Goal: Information Seeking & Learning: Learn about a topic

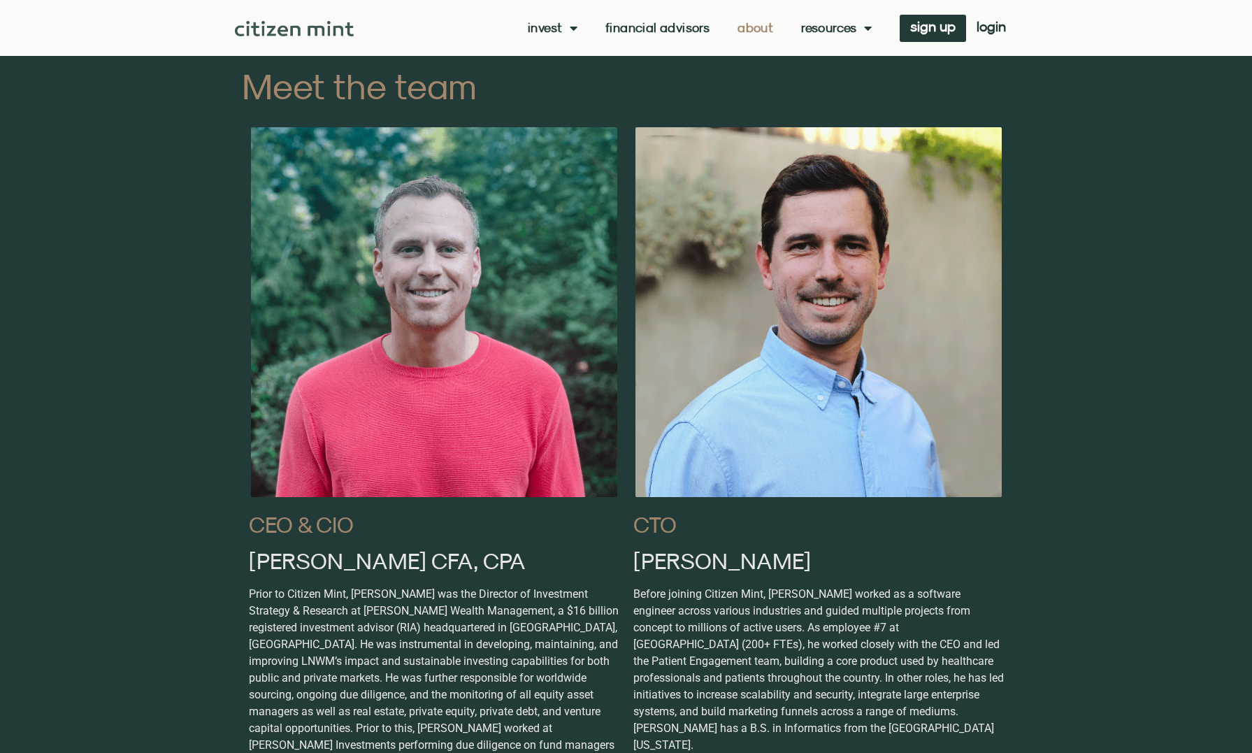
scroll to position [853, 0]
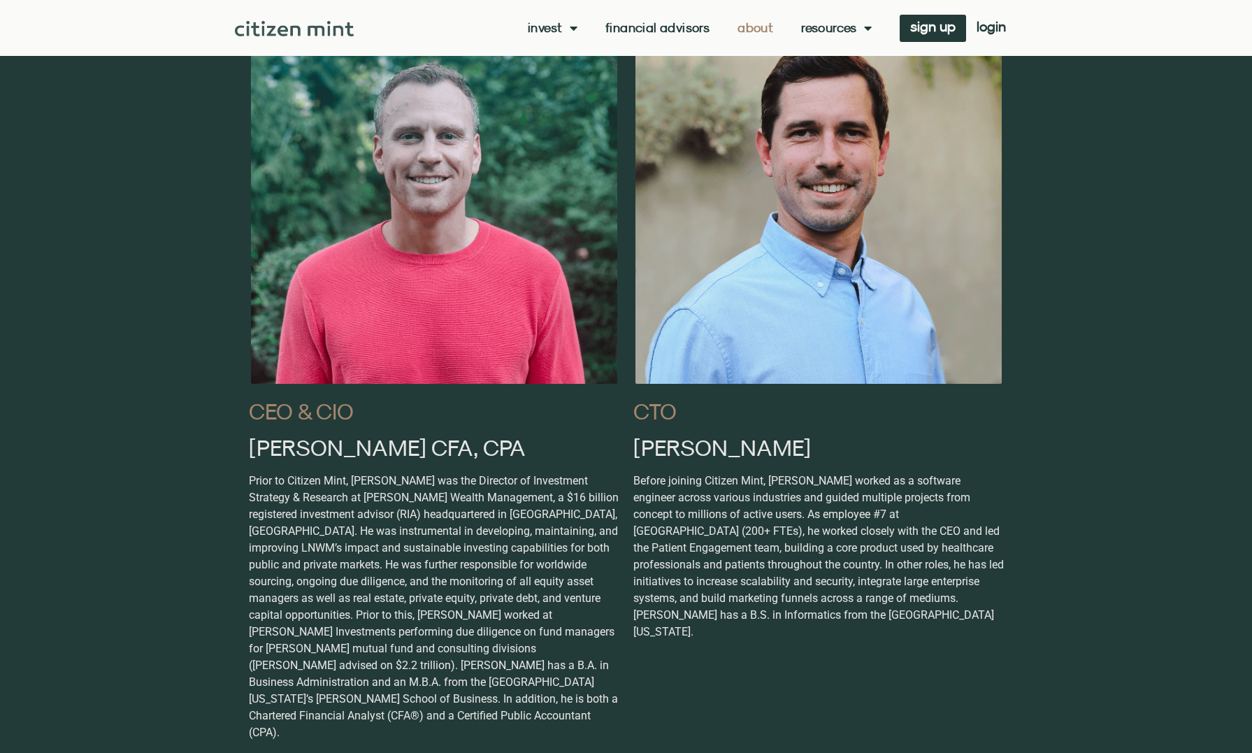
click at [753, 30] on link "About" at bounding box center [756, 28] width 36 height 14
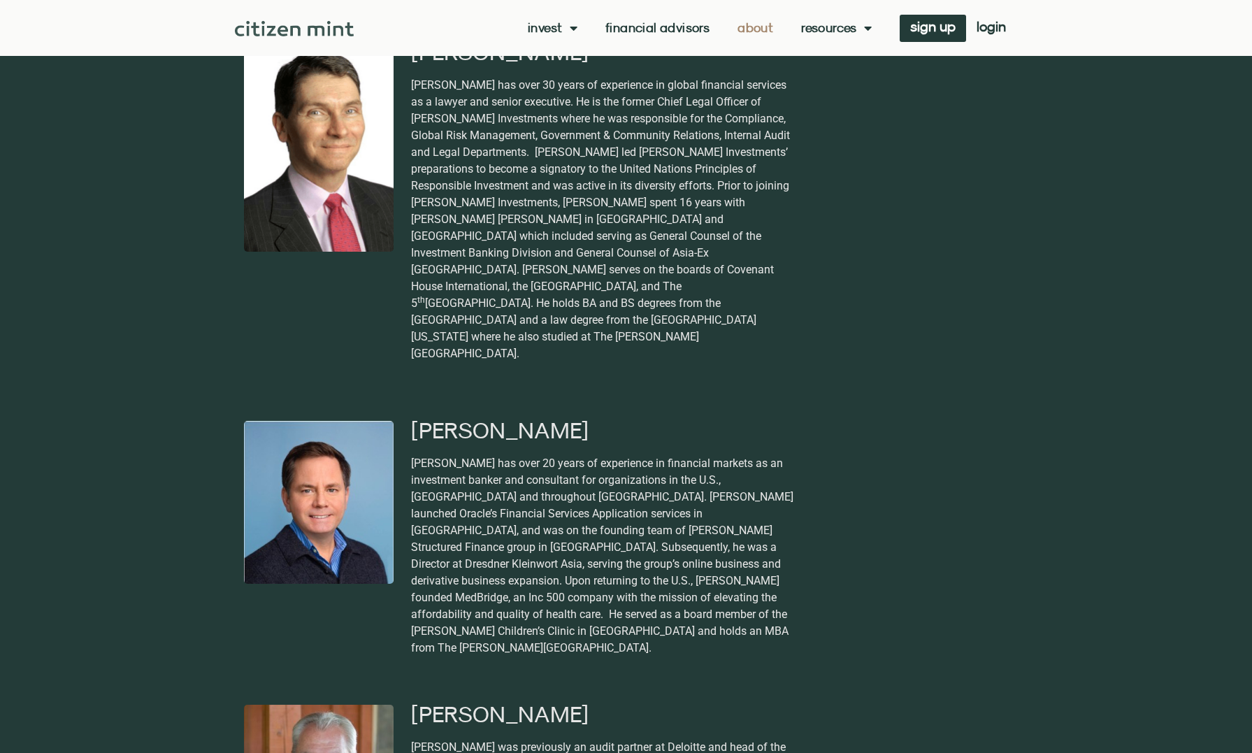
scroll to position [2726, 0]
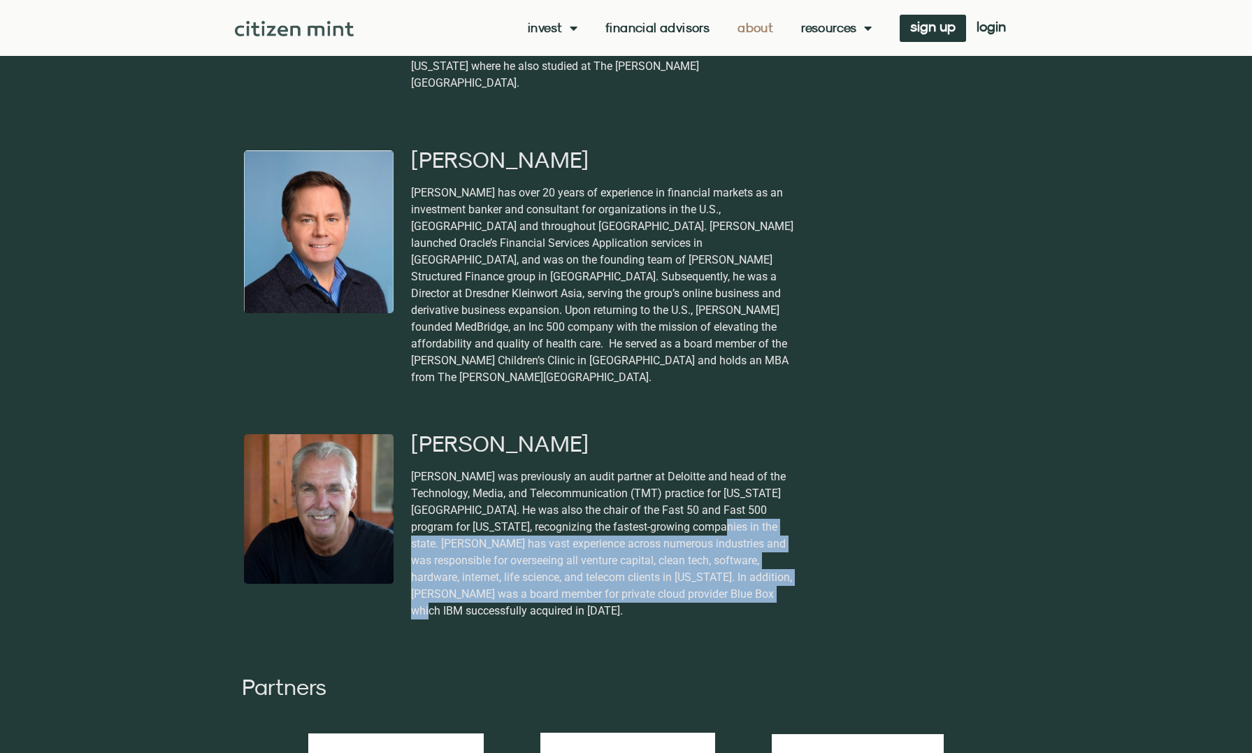
drag, startPoint x: 689, startPoint y: 374, endPoint x: 764, endPoint y: 433, distance: 95.7
click at [764, 468] on p "[PERSON_NAME] was previously an audit partner at Deloitte and head of the Techn…" at bounding box center [603, 543] width 385 height 151
click at [759, 468] on p "[PERSON_NAME] was previously an audit partner at Deloitte and head of the Techn…" at bounding box center [603, 543] width 385 height 151
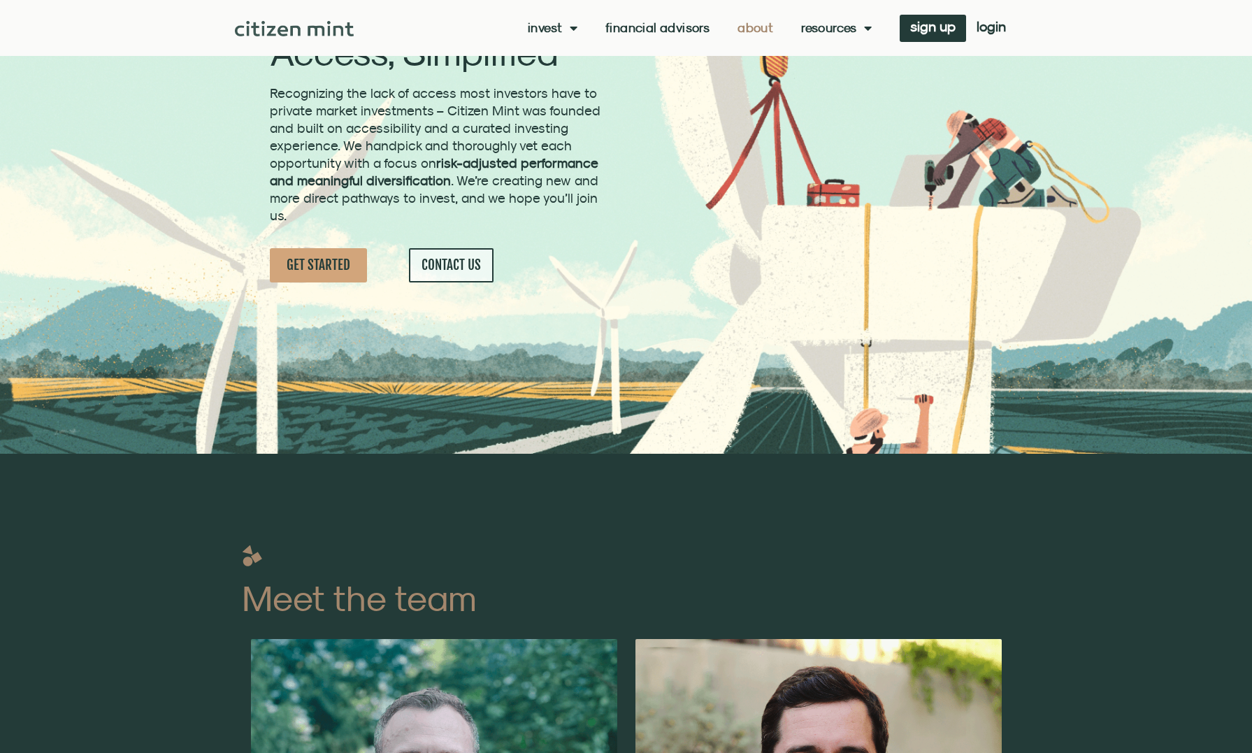
scroll to position [0, 0]
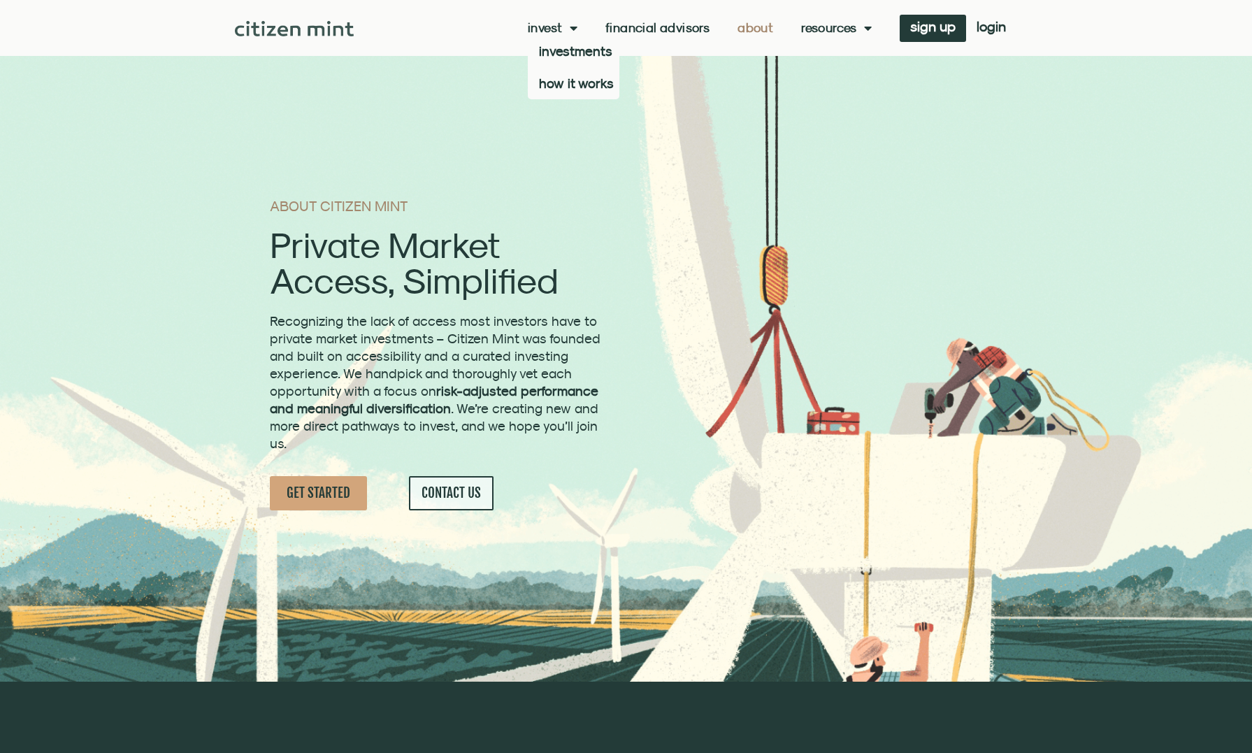
click at [539, 29] on link "Invest" at bounding box center [553, 28] width 50 height 14
click at [538, 31] on link "Invest" at bounding box center [553, 28] width 50 height 14
click at [544, 50] on link "investments" at bounding box center [574, 51] width 92 height 32
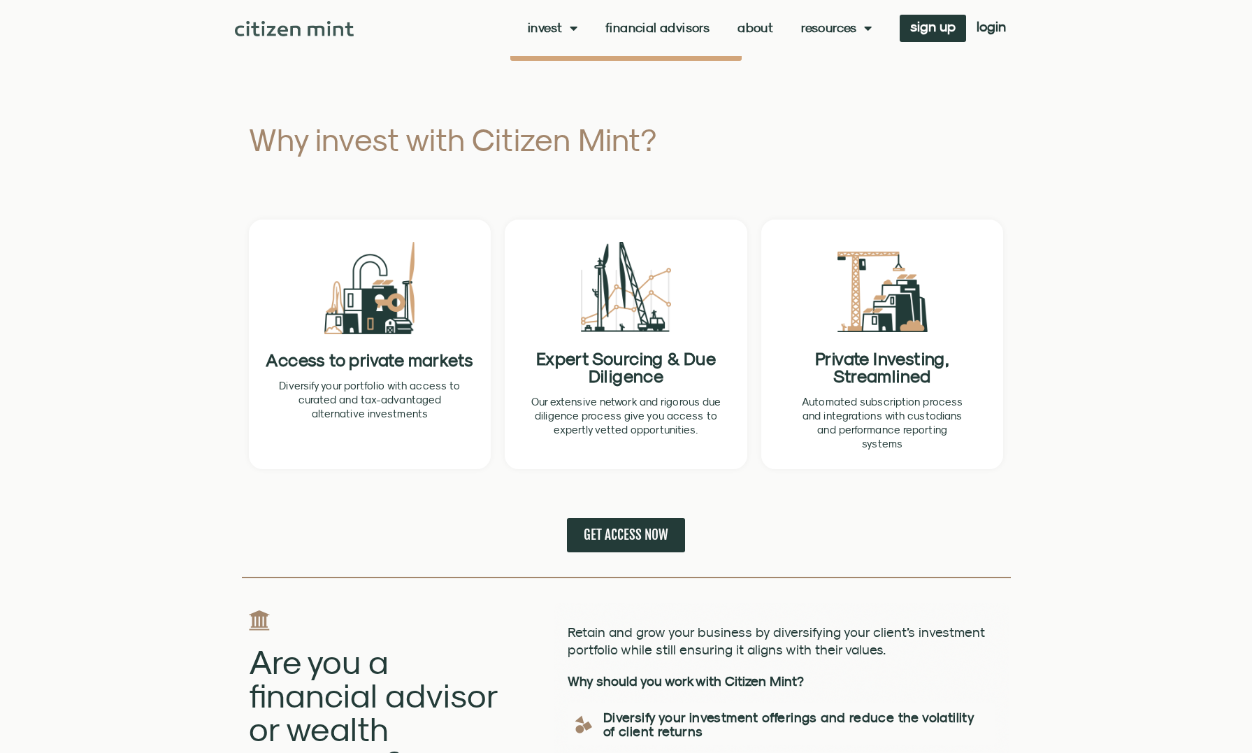
scroll to position [590, 0]
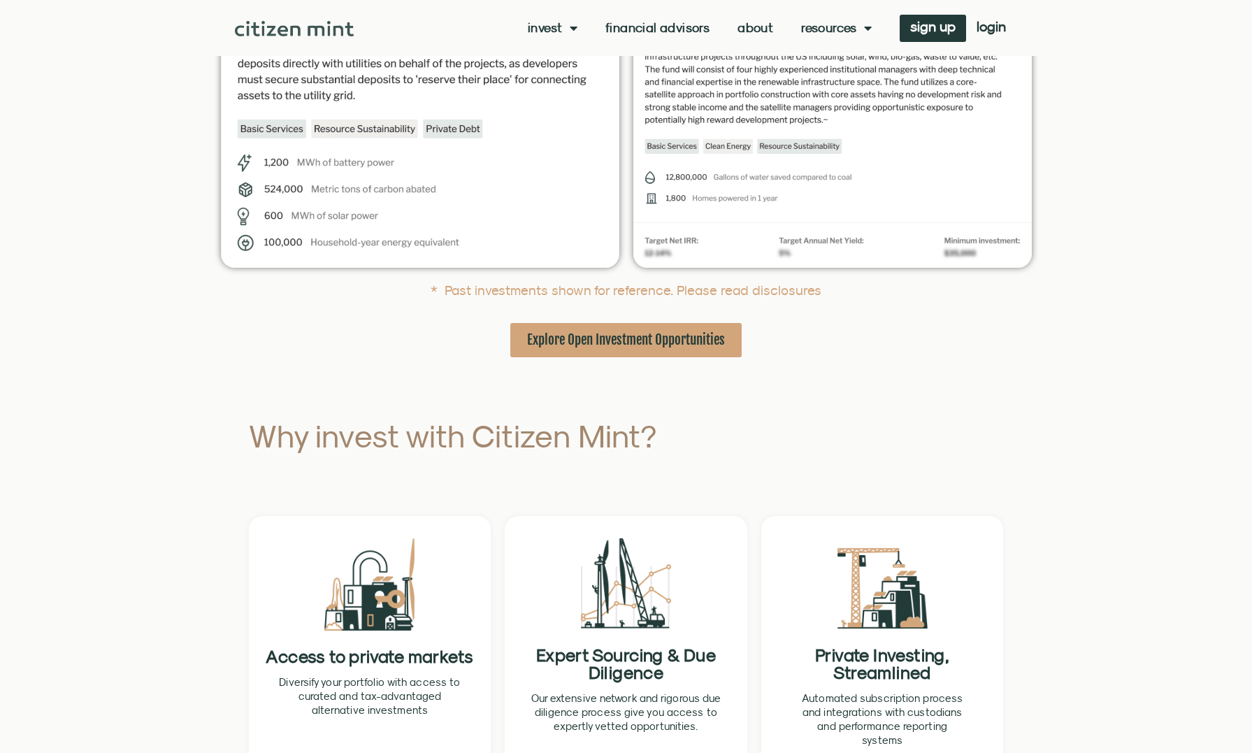
click at [689, 345] on span "Explore Open Investment Opportunities" at bounding box center [626, 339] width 198 height 17
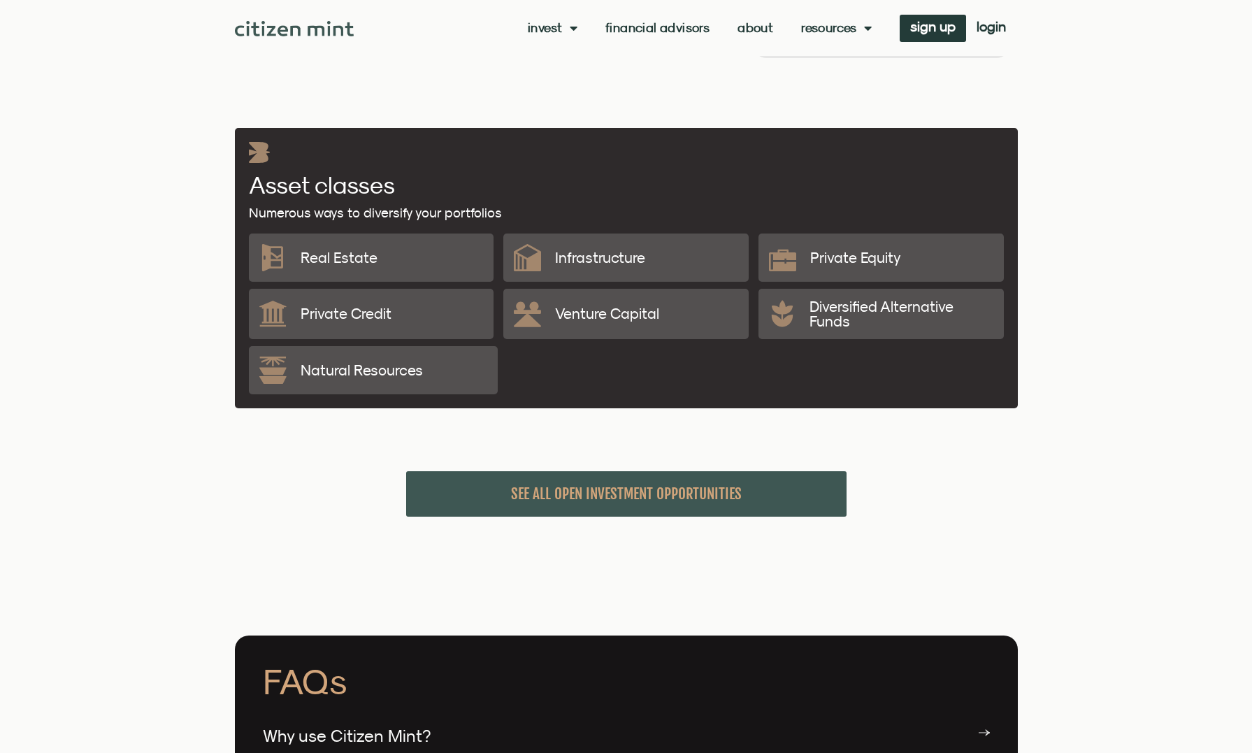
scroll to position [3052, 0]
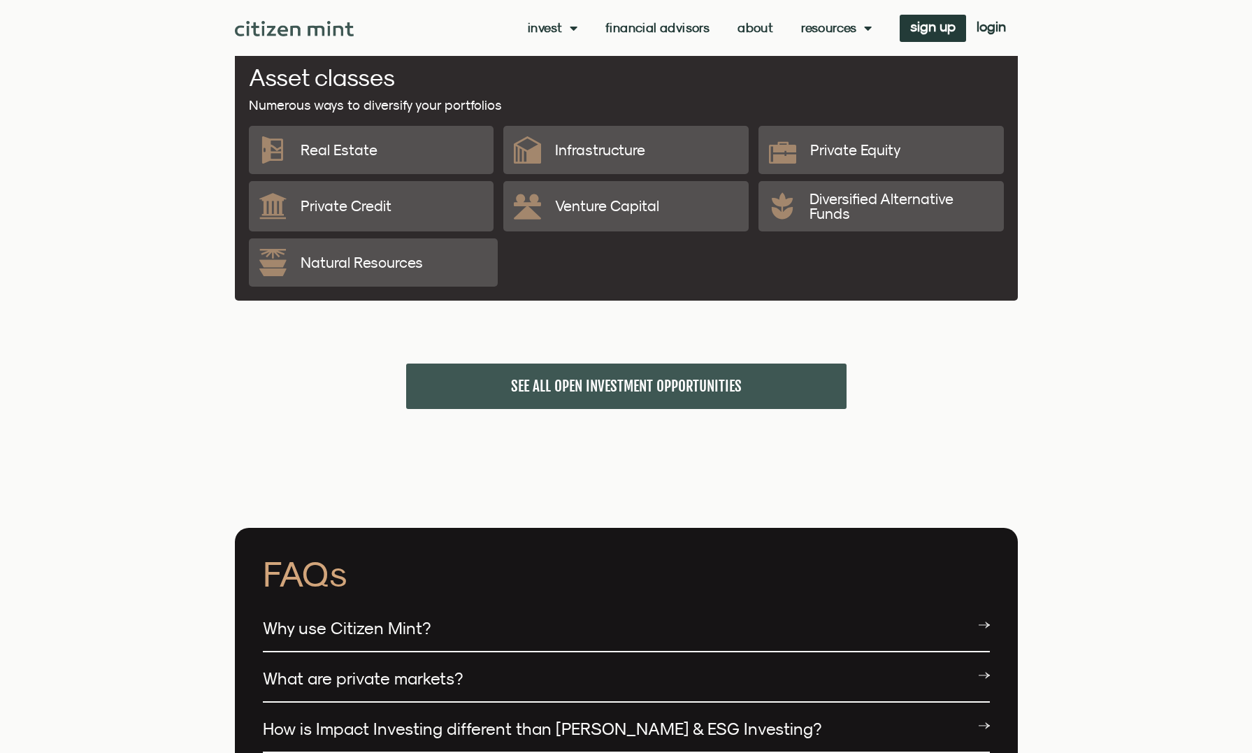
click at [589, 380] on link "SEE ALL OPEN INVESTMENT OPPORTUNITIES" at bounding box center [626, 386] width 440 height 45
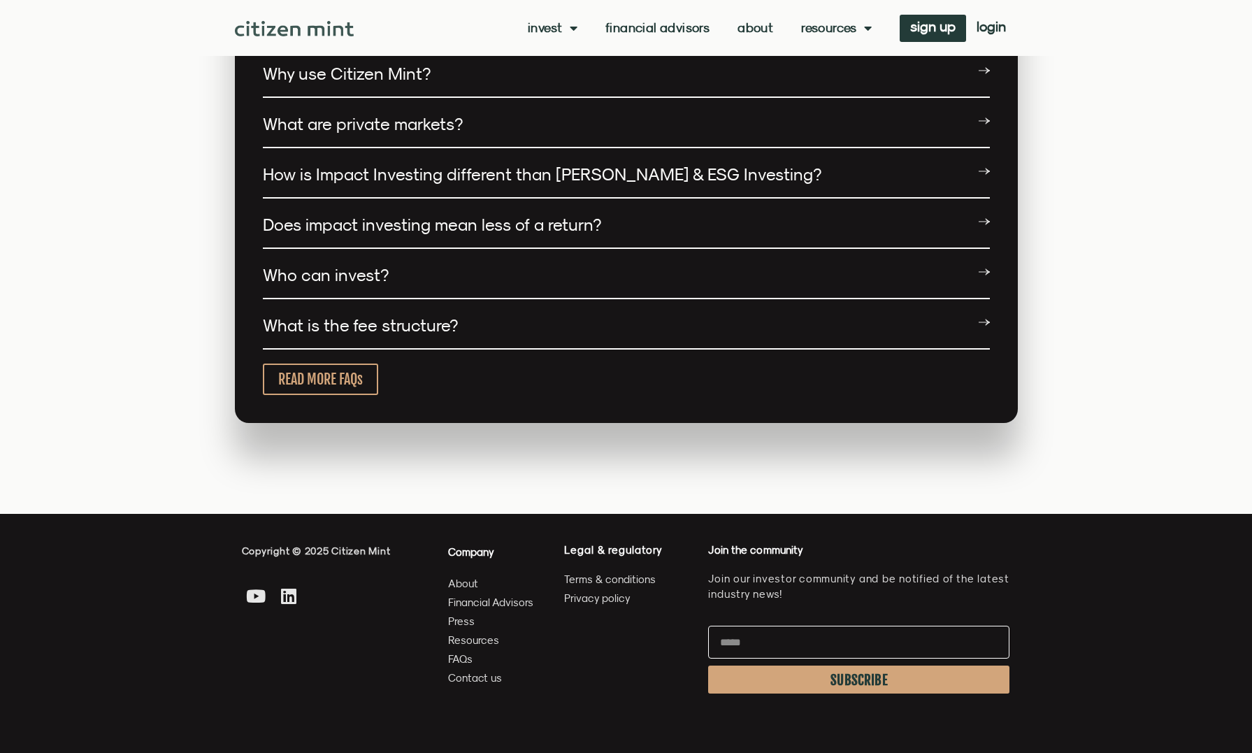
scroll to position [3583, 0]
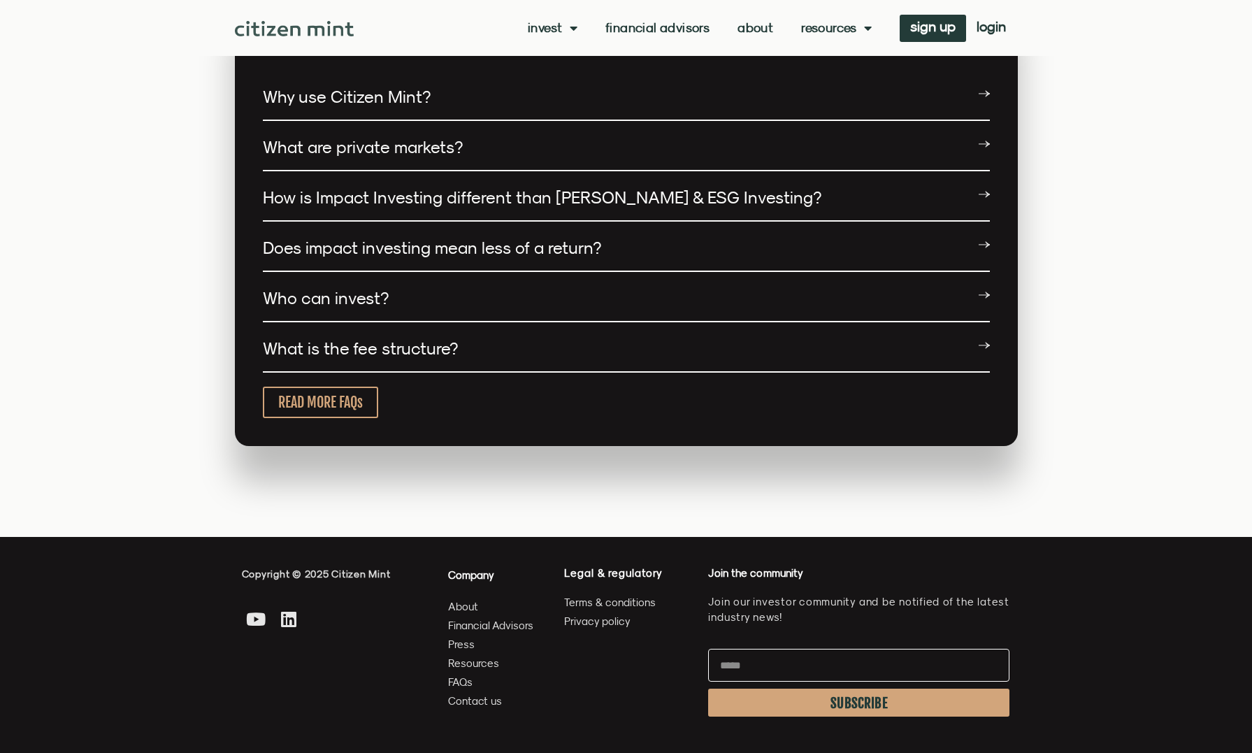
click at [405, 340] on link "What is the fee structure?" at bounding box center [360, 348] width 195 height 20
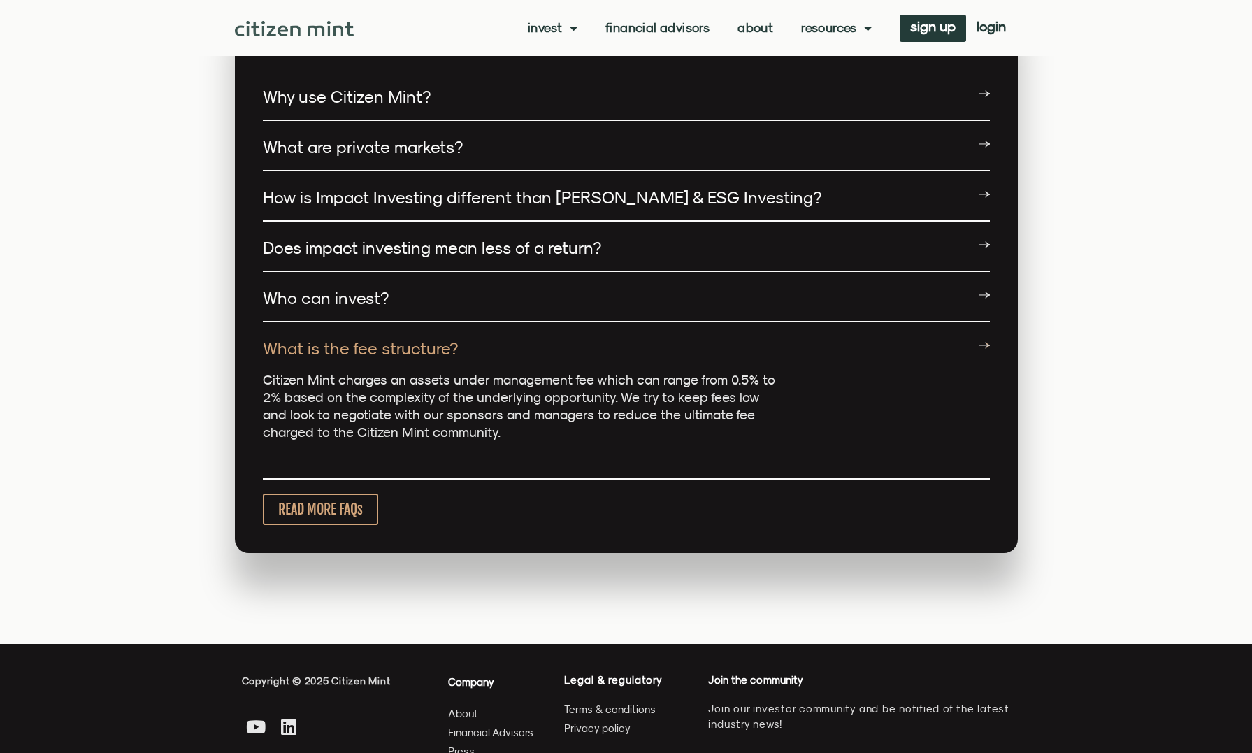
click at [389, 338] on link "What is the fee structure?" at bounding box center [360, 348] width 195 height 20
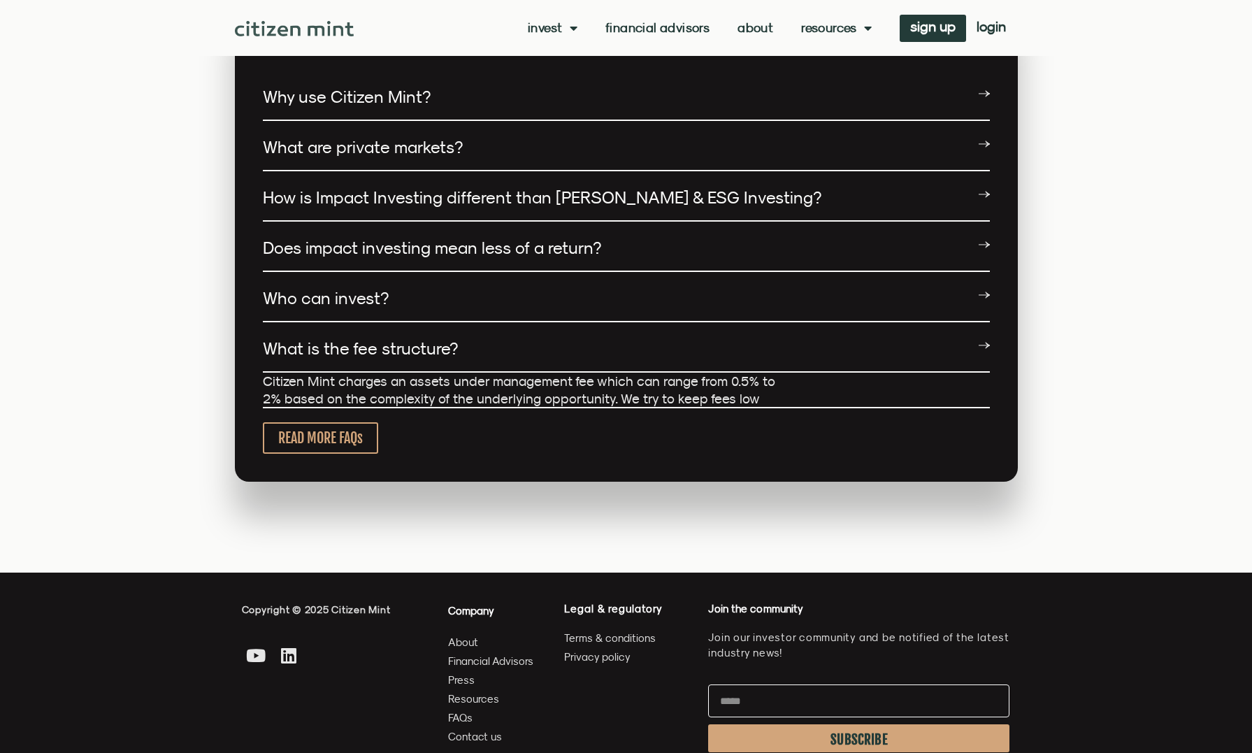
click at [378, 288] on link "Who can invest?" at bounding box center [326, 298] width 126 height 20
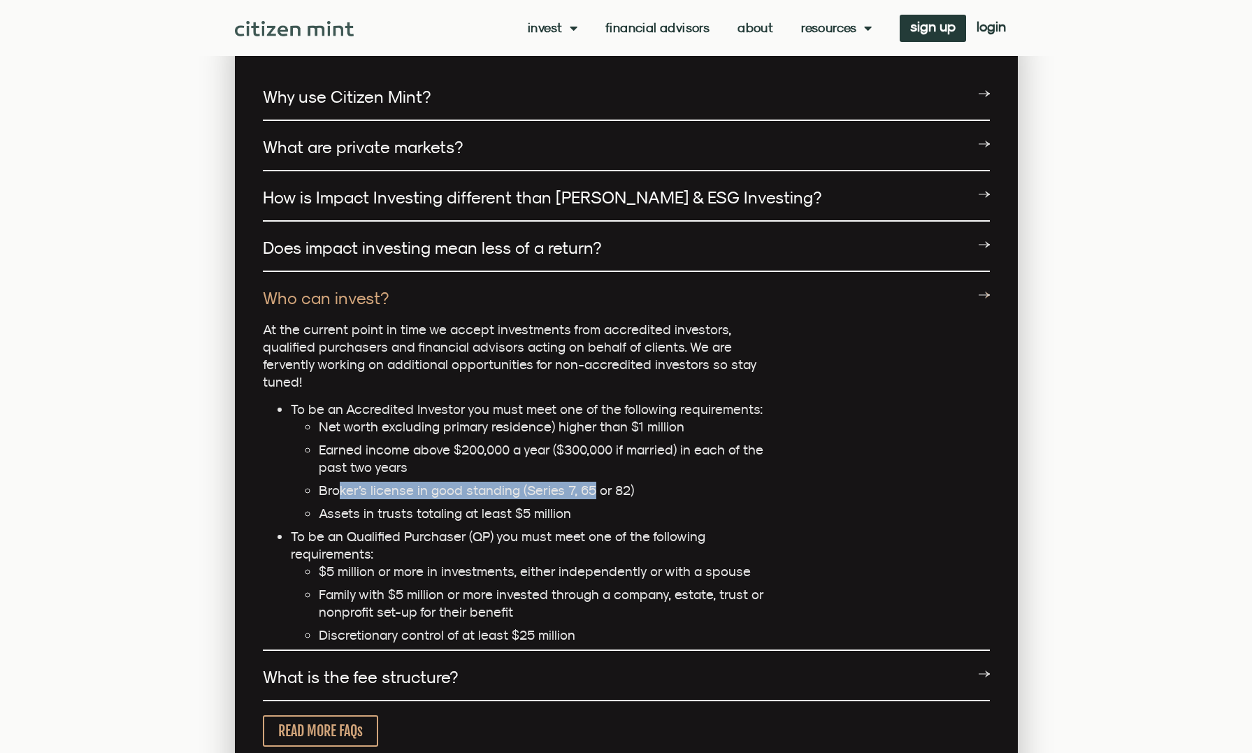
drag, startPoint x: 336, startPoint y: 458, endPoint x: 587, endPoint y: 459, distance: 251.0
click at [587, 482] on li "Broker’s license in good standing (Series 7, 65 or 82)" at bounding box center [549, 490] width 461 height 17
click at [523, 482] on li "Broker’s license in good standing (Series 7, 65 or 82)" at bounding box center [549, 490] width 461 height 17
drag, startPoint x: 337, startPoint y: 458, endPoint x: 616, endPoint y: 457, distance: 278.9
click at [616, 482] on li "Broker’s license in good standing (Series 7, 65 or 82)" at bounding box center [549, 490] width 461 height 17
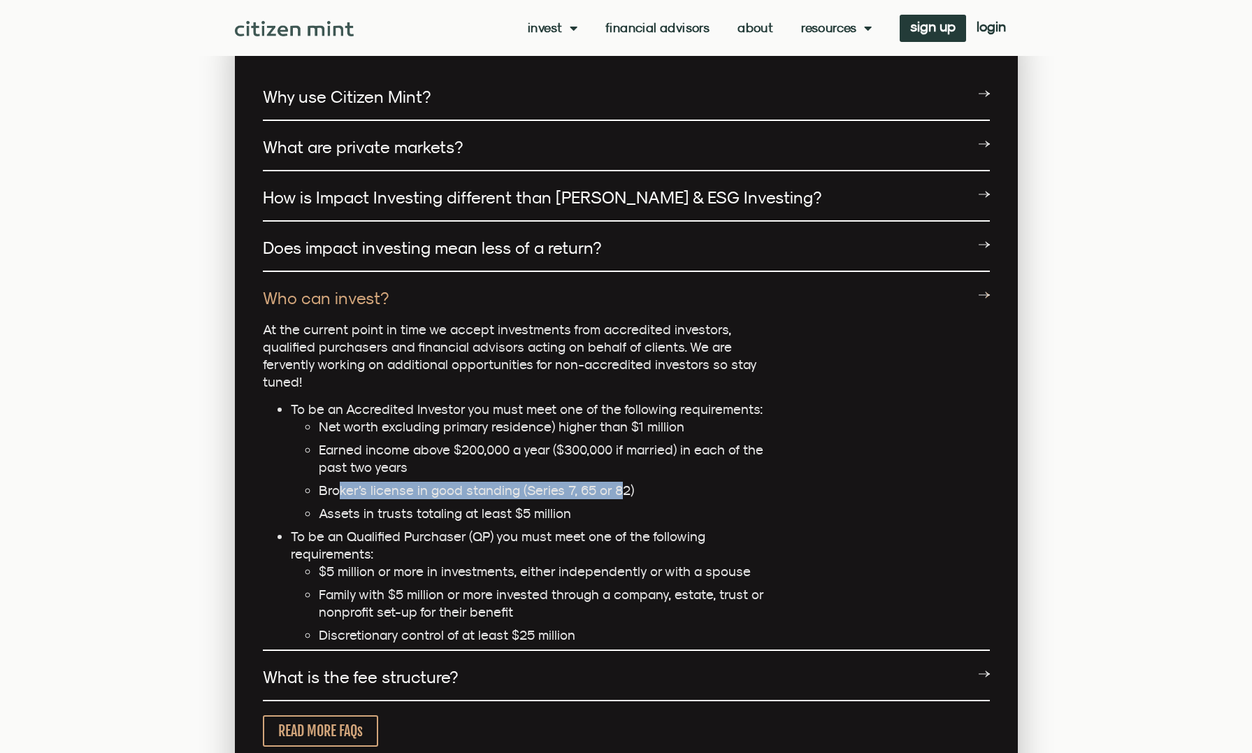
click at [616, 482] on li "Broker’s license in good standing (Series 7, 65 or 82)" at bounding box center [549, 490] width 461 height 17
drag, startPoint x: 638, startPoint y: 459, endPoint x: 338, endPoint y: 458, distance: 299.9
click at [338, 482] on li "Broker’s license in good standing (Series 7, 65 or 82)" at bounding box center [549, 490] width 461 height 17
click at [339, 482] on li "Broker’s license in good standing (Series 7, 65 or 82)" at bounding box center [549, 490] width 461 height 17
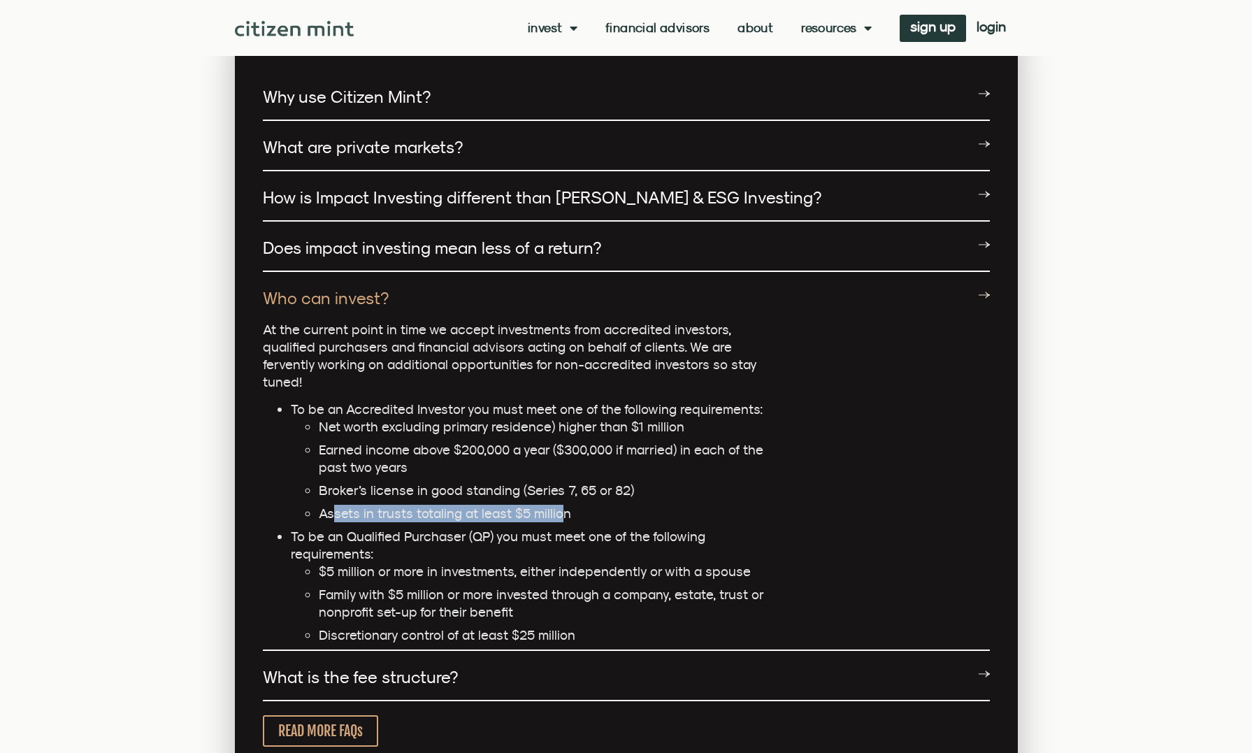
drag, startPoint x: 333, startPoint y: 484, endPoint x: 557, endPoint y: 480, distance: 223.7
click at [557, 505] on li "Assets in trusts totaling at least $5 million" at bounding box center [549, 513] width 461 height 17
drag, startPoint x: 554, startPoint y: 481, endPoint x: 338, endPoint y: 477, distance: 215.4
click at [338, 505] on li "Assets in trusts totaling at least $5 million" at bounding box center [549, 513] width 461 height 17
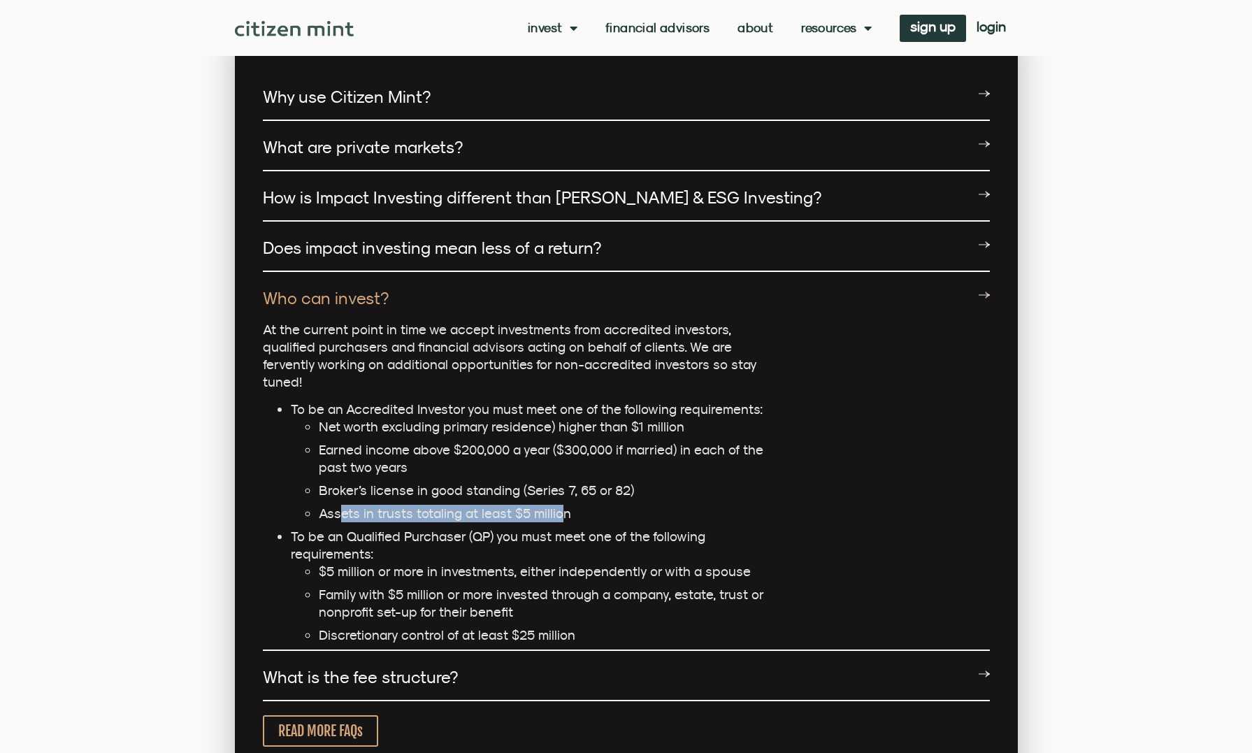
click at [338, 505] on li "Assets in trusts totaling at least $5 million" at bounding box center [549, 513] width 461 height 17
drag, startPoint x: 338, startPoint y: 480, endPoint x: 545, endPoint y: 482, distance: 207.6
click at [545, 505] on li "Assets in trusts totaling at least $5 million" at bounding box center [549, 513] width 461 height 17
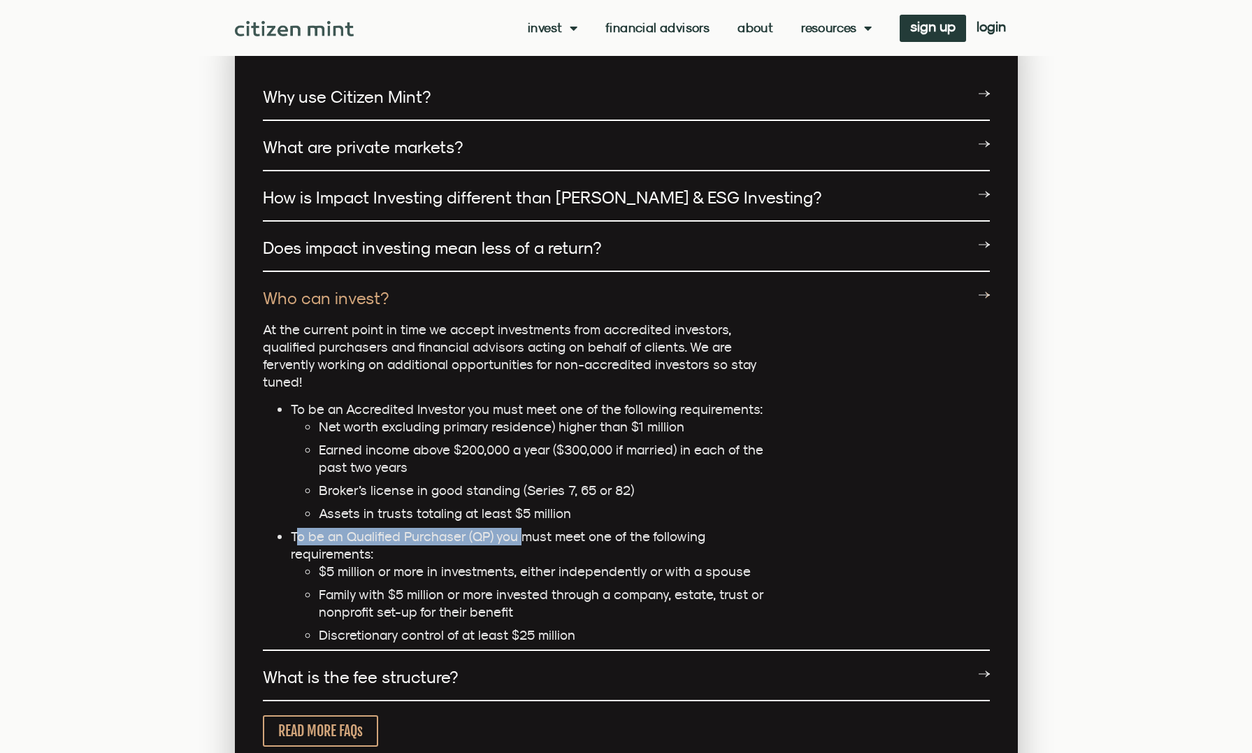
drag, startPoint x: 298, startPoint y: 503, endPoint x: 519, endPoint y: 508, distance: 221.7
click at [519, 528] on li "To be an Qualified Purchaser (QP) you must meet one of the following requiremen…" at bounding box center [535, 586] width 489 height 116
click at [520, 528] on li "To be an Qualified Purchaser (QP) you must meet one of the following requiremen…" at bounding box center [535, 586] width 489 height 116
drag, startPoint x: 540, startPoint y: 508, endPoint x: 426, endPoint y: 508, distance: 114.7
click at [426, 528] on li "To be an Qualified Purchaser (QP) you must meet one of the following requiremen…" at bounding box center [535, 586] width 489 height 116
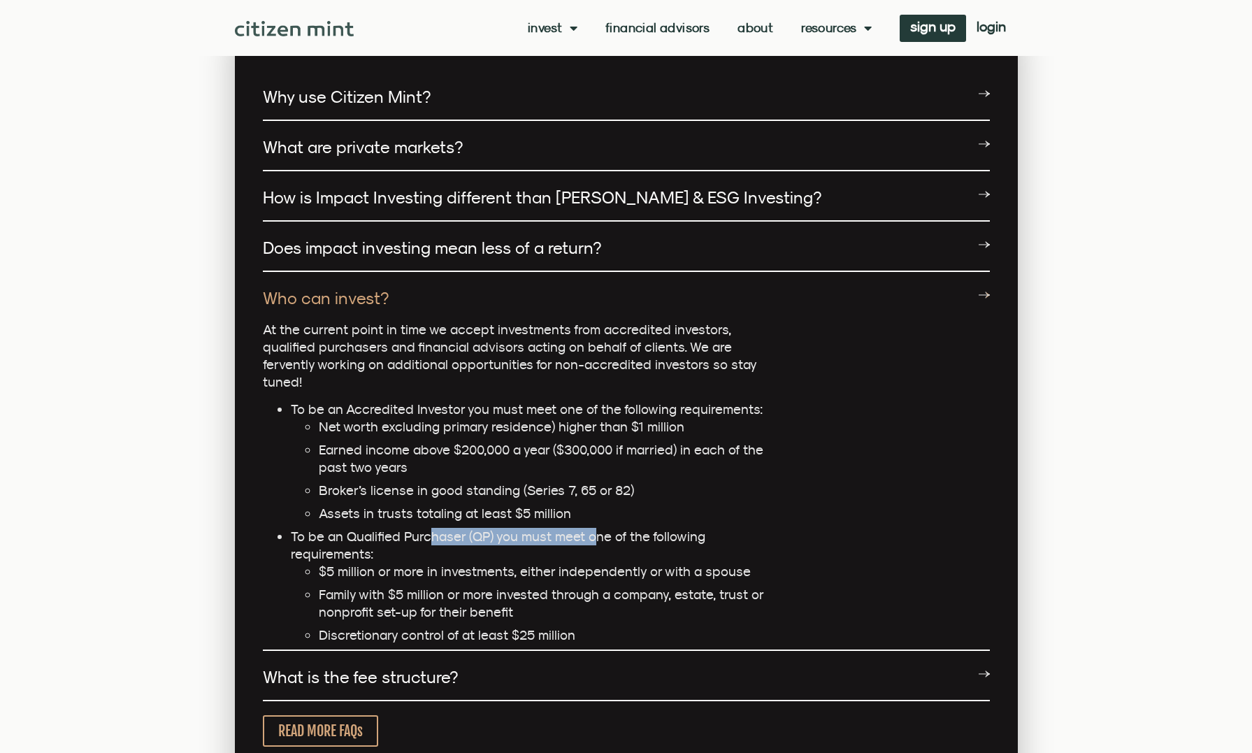
click at [426, 528] on li "To be an Qualified Purchaser (QP) you must meet one of the following requiremen…" at bounding box center [535, 586] width 489 height 116
drag, startPoint x: 391, startPoint y: 500, endPoint x: 524, endPoint y: 501, distance: 132.8
click at [524, 528] on li "To be an Qualified Purchaser (QP) you must meet one of the following requiremen…" at bounding box center [535, 586] width 489 height 116
drag, startPoint x: 552, startPoint y: 502, endPoint x: 403, endPoint y: 500, distance: 149.6
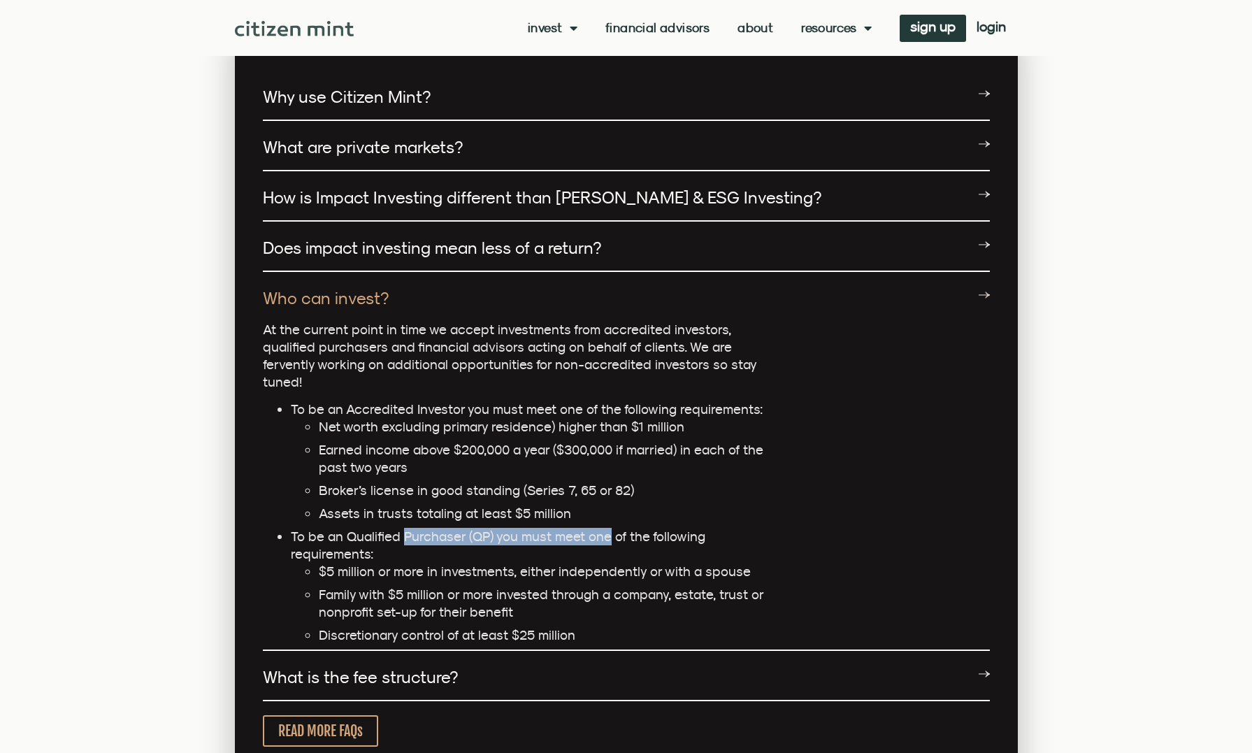
click at [403, 528] on li "To be an Qualified Purchaser (QP) you must meet one of the following requiremen…" at bounding box center [535, 586] width 489 height 116
drag, startPoint x: 403, startPoint y: 500, endPoint x: 350, endPoint y: 503, distance: 53.2
click at [403, 528] on li "To be an Qualified Purchaser (QP) you must meet one of the following requiremen…" at bounding box center [535, 586] width 489 height 116
drag, startPoint x: 315, startPoint y: 503, endPoint x: 601, endPoint y: 509, distance: 286.0
click at [545, 528] on li "To be an Qualified Purchaser (QP) you must meet one of the following requiremen…" at bounding box center [535, 586] width 489 height 116
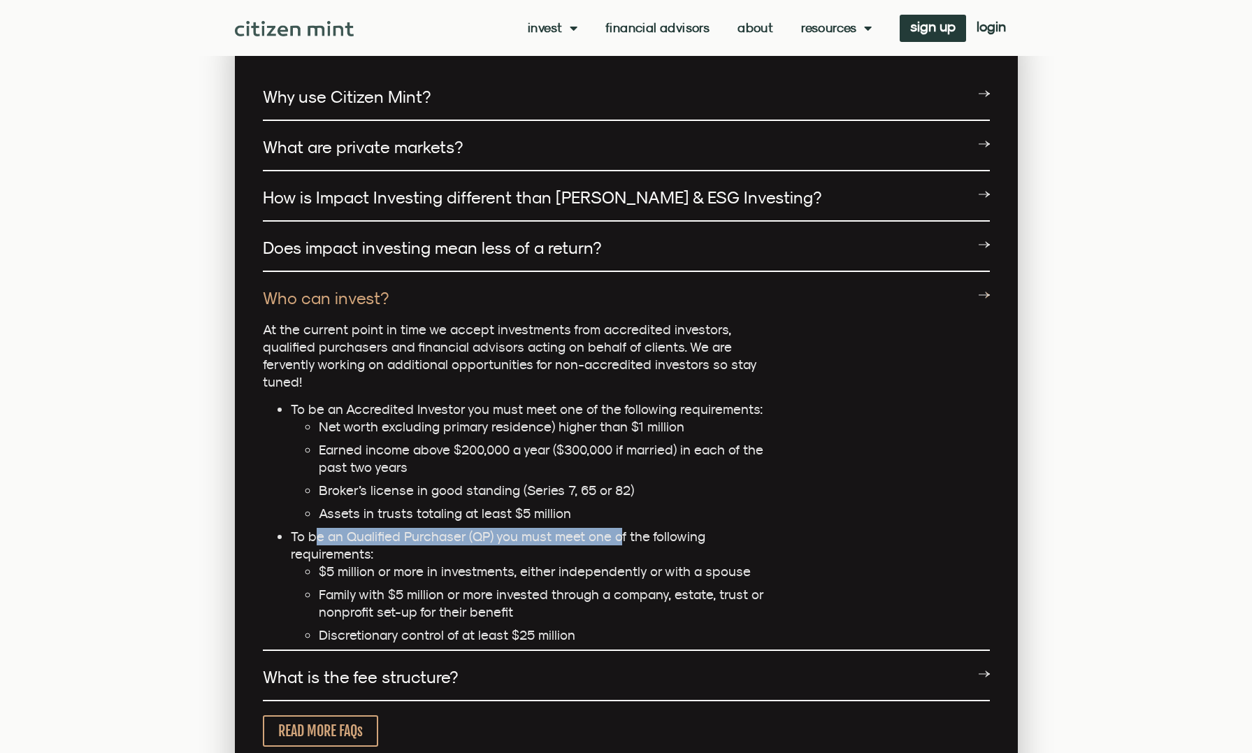
drag, startPoint x: 612, startPoint y: 509, endPoint x: 318, endPoint y: 506, distance: 294.3
click at [318, 528] on li "To be an Qualified Purchaser (QP) you must meet one of the following requiremen…" at bounding box center [535, 586] width 489 height 116
drag, startPoint x: 292, startPoint y: 502, endPoint x: 389, endPoint y: 535, distance: 102.6
click at [389, 535] on li "To be an Qualified Purchaser (QP) you must meet one of the following requiremen…" at bounding box center [535, 586] width 489 height 116
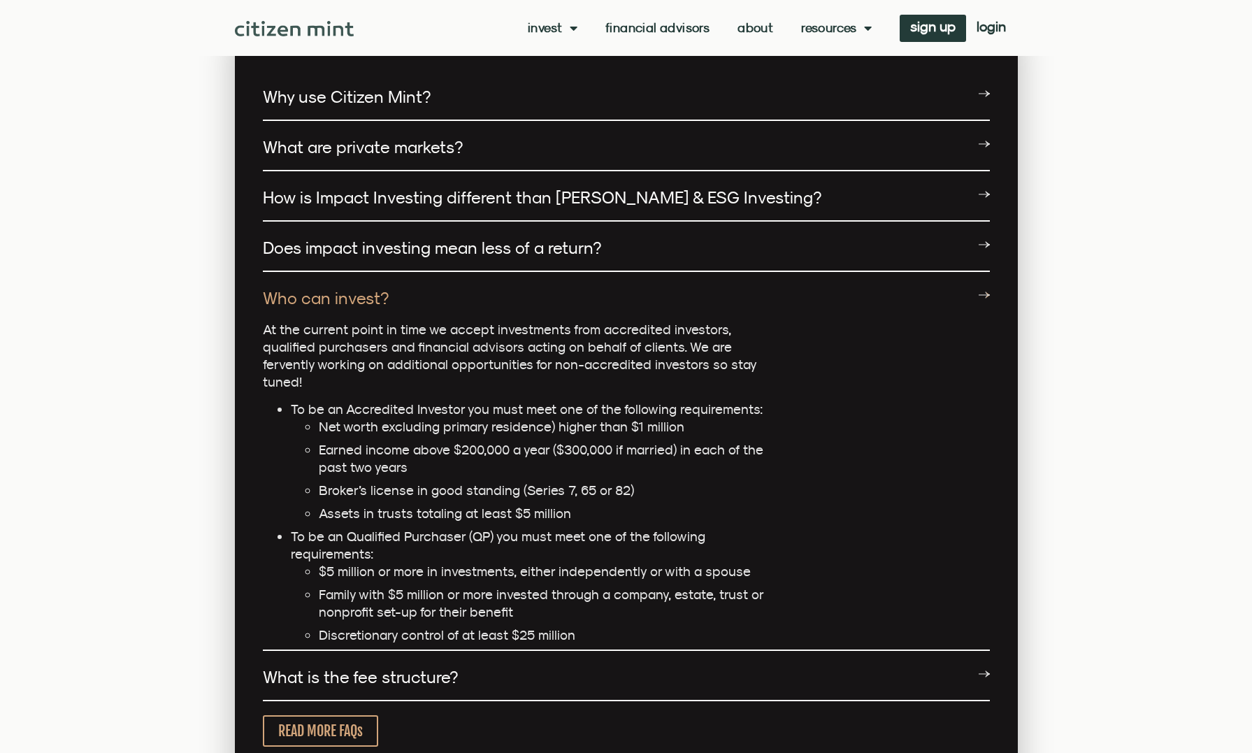
click at [454, 563] on li "$5 million or more in investments, either independently or with a spouse" at bounding box center [549, 571] width 461 height 17
drag, startPoint x: 617, startPoint y: 542, endPoint x: 419, endPoint y: 538, distance: 197.9
click at [419, 563] on li "$5 million or more in investments, either independently or with a spouse" at bounding box center [549, 571] width 461 height 17
click at [484, 563] on li "$5 million or more in investments, either independently or with a spouse" at bounding box center [549, 571] width 461 height 17
drag, startPoint x: 645, startPoint y: 540, endPoint x: 423, endPoint y: 537, distance: 221.6
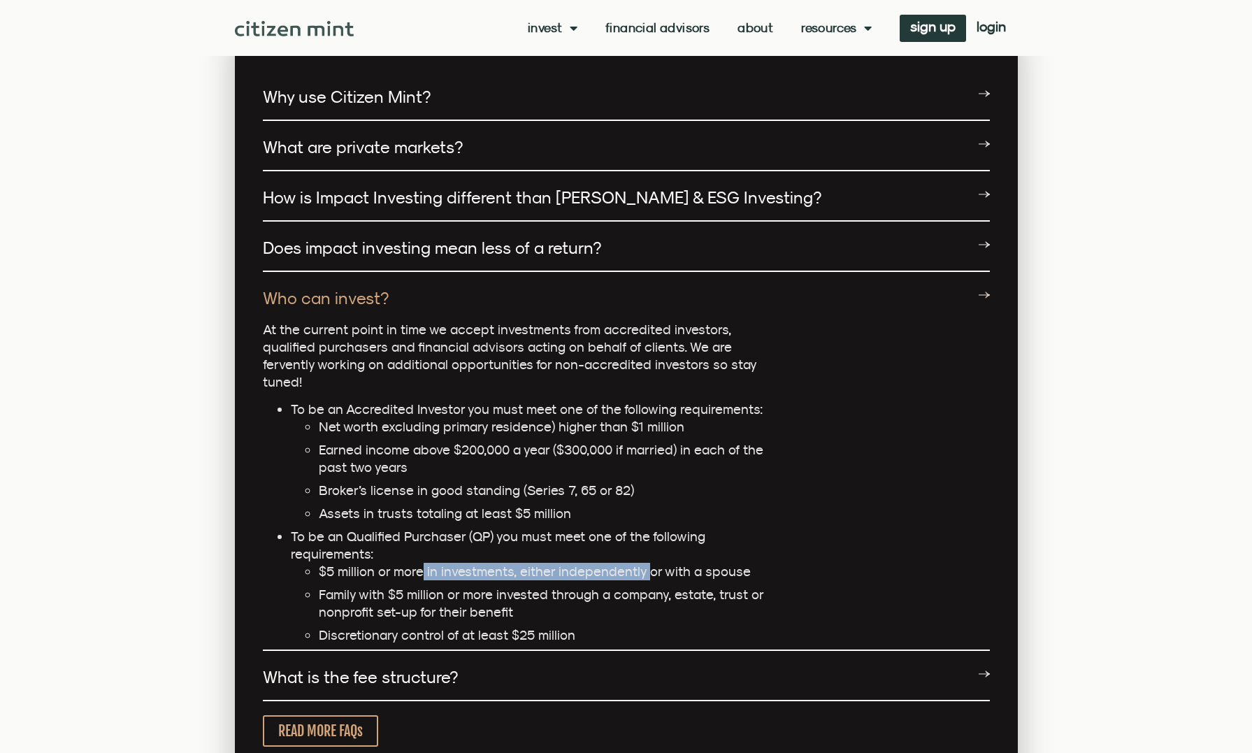
click at [423, 563] on li "$5 million or more in investments, either independently or with a spouse" at bounding box center [549, 571] width 461 height 17
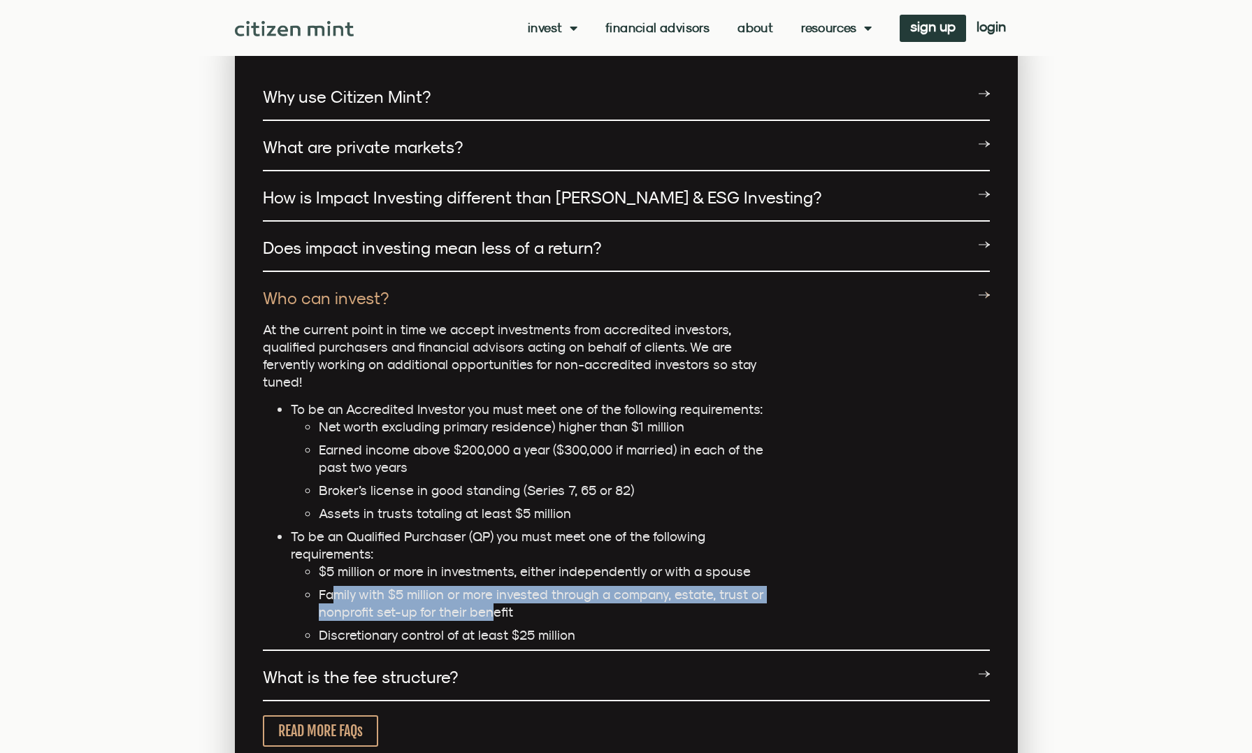
drag, startPoint x: 335, startPoint y: 564, endPoint x: 487, endPoint y: 575, distance: 152.8
click at [487, 586] on li "Family with $5 million or more invested through a company, estate, trust or non…" at bounding box center [549, 603] width 461 height 35
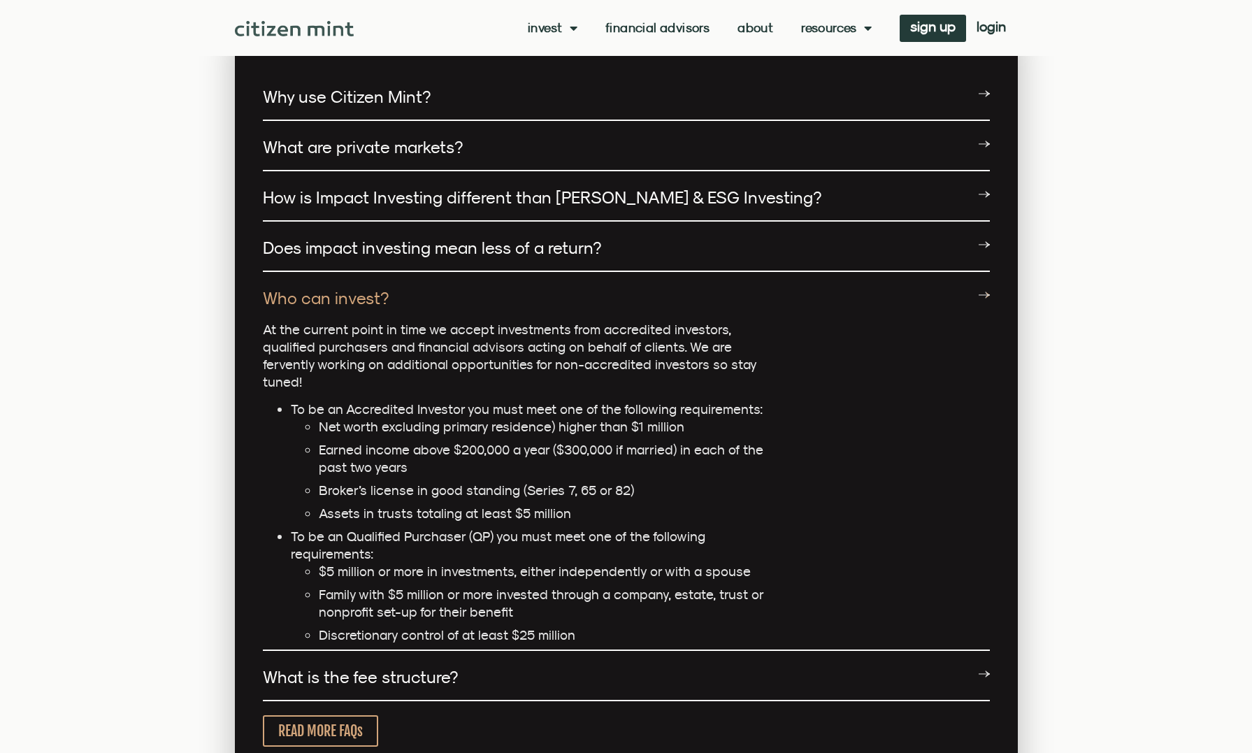
click at [490, 626] on li "Discretionary control of at least $25 million" at bounding box center [549, 634] width 461 height 17
drag, startPoint x: 545, startPoint y: 602, endPoint x: 391, endPoint y: 596, distance: 153.2
click at [391, 626] on li "Discretionary control of at least $25 million" at bounding box center [549, 634] width 461 height 17
drag, startPoint x: 378, startPoint y: 601, endPoint x: 484, endPoint y: 601, distance: 106.3
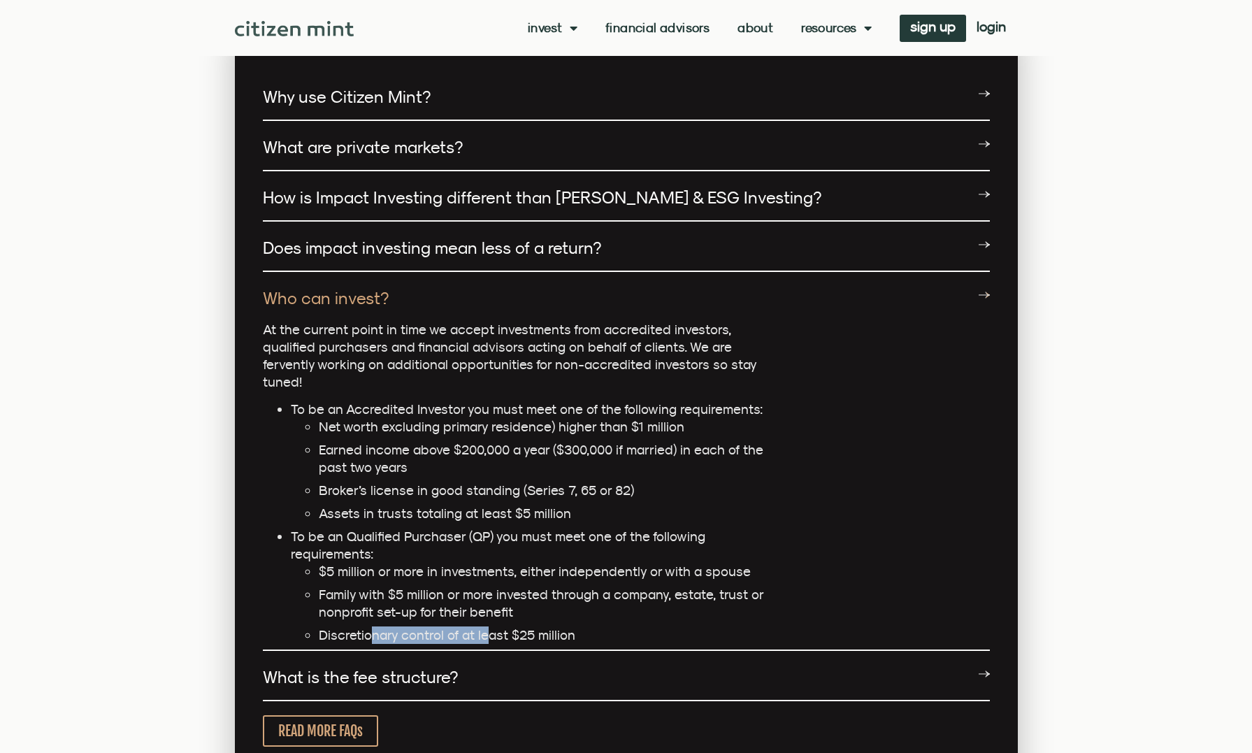
click at [484, 626] on li "Discretionary control of at least $25 million" at bounding box center [549, 634] width 461 height 17
drag, startPoint x: 523, startPoint y: 601, endPoint x: 368, endPoint y: 600, distance: 155.2
click at [368, 626] on li "Discretionary control of at least $25 million" at bounding box center [549, 634] width 461 height 17
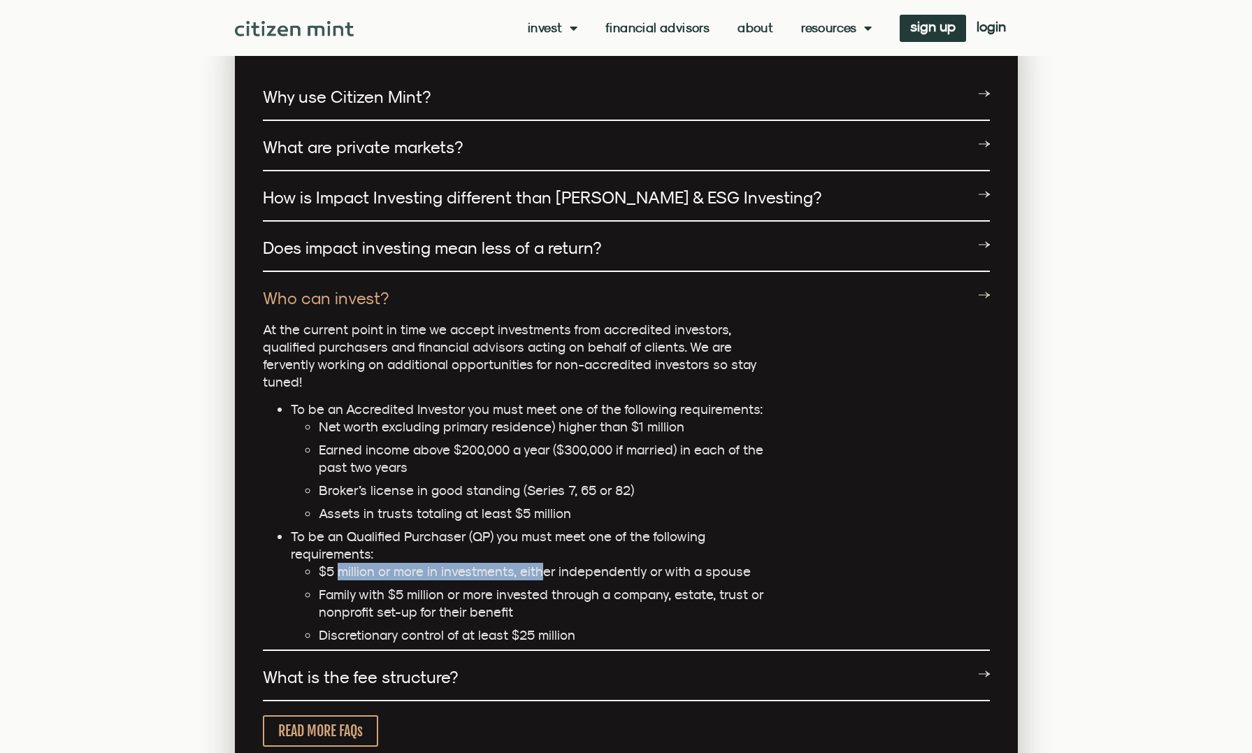
drag, startPoint x: 337, startPoint y: 541, endPoint x: 583, endPoint y: 538, distance: 246.1
click at [538, 563] on li "$5 million or more in investments, either independently or with a spouse" at bounding box center [549, 571] width 461 height 17
click at [613, 563] on li "$5 million or more in investments, either independently or with a spouse" at bounding box center [549, 571] width 461 height 17
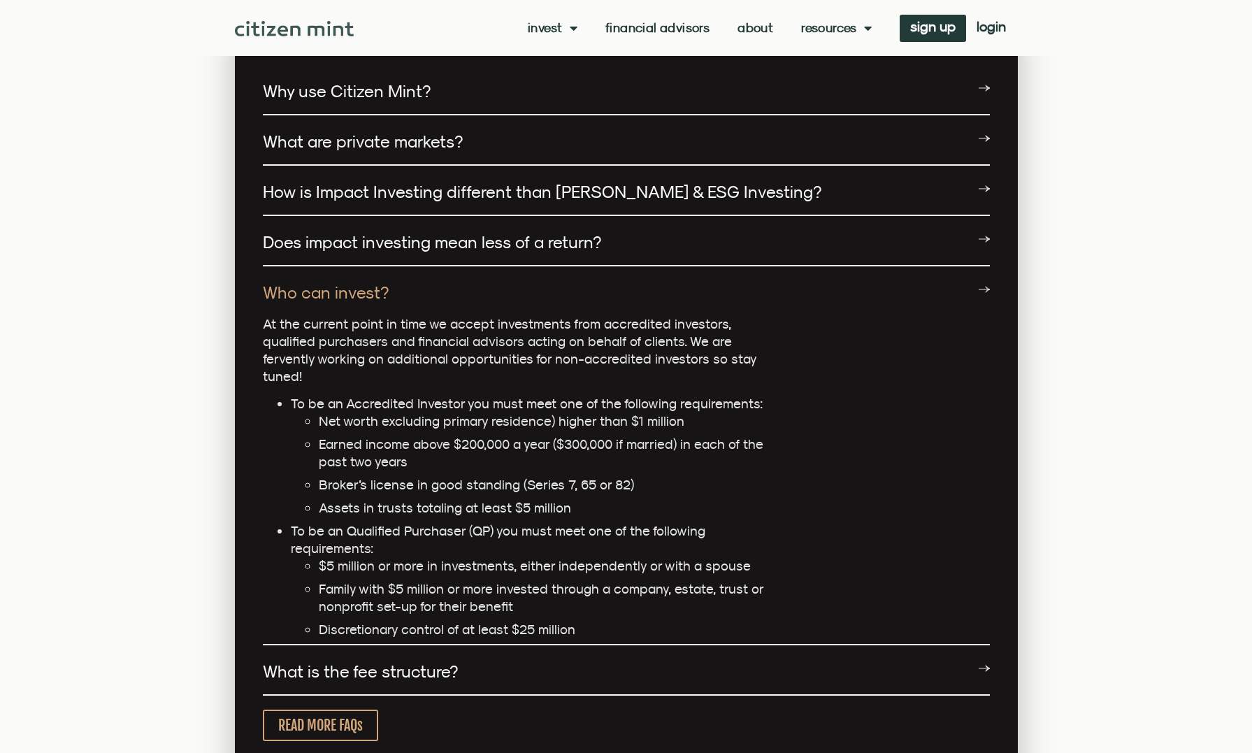
scroll to position [3474, 0]
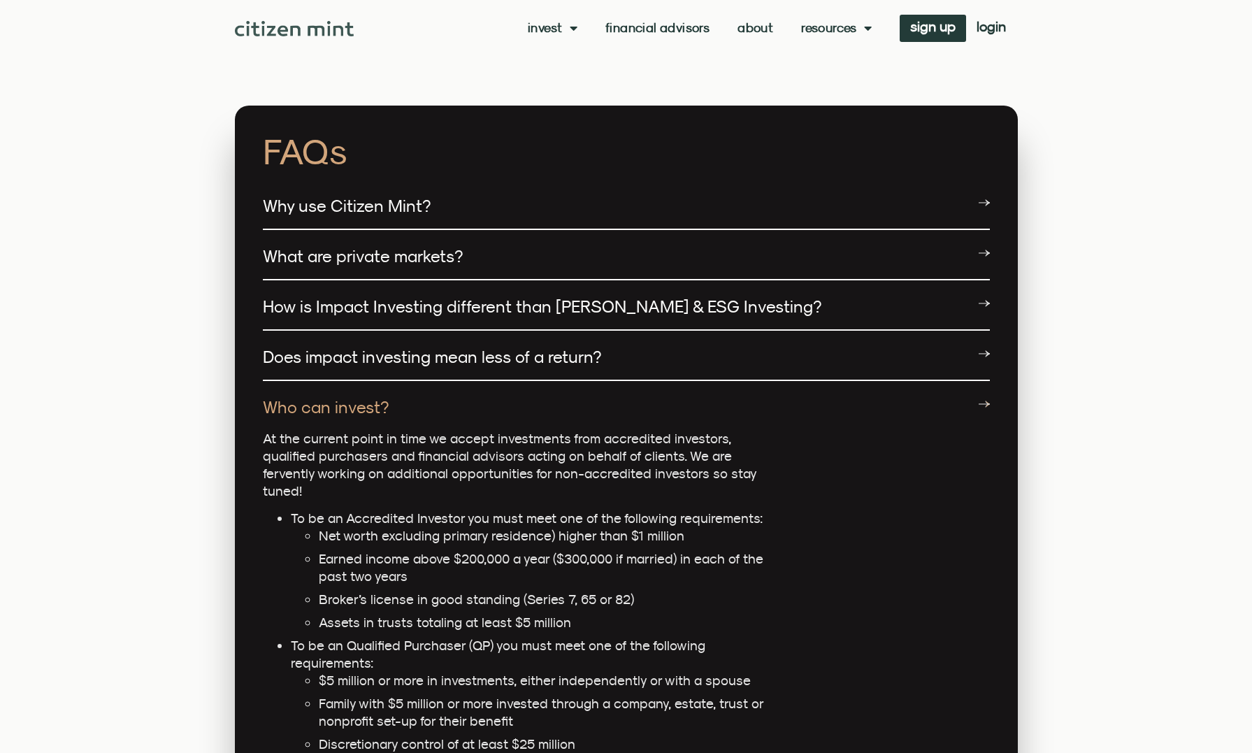
click at [488, 347] on link "Does impact investing mean less of a return?" at bounding box center [432, 357] width 338 height 20
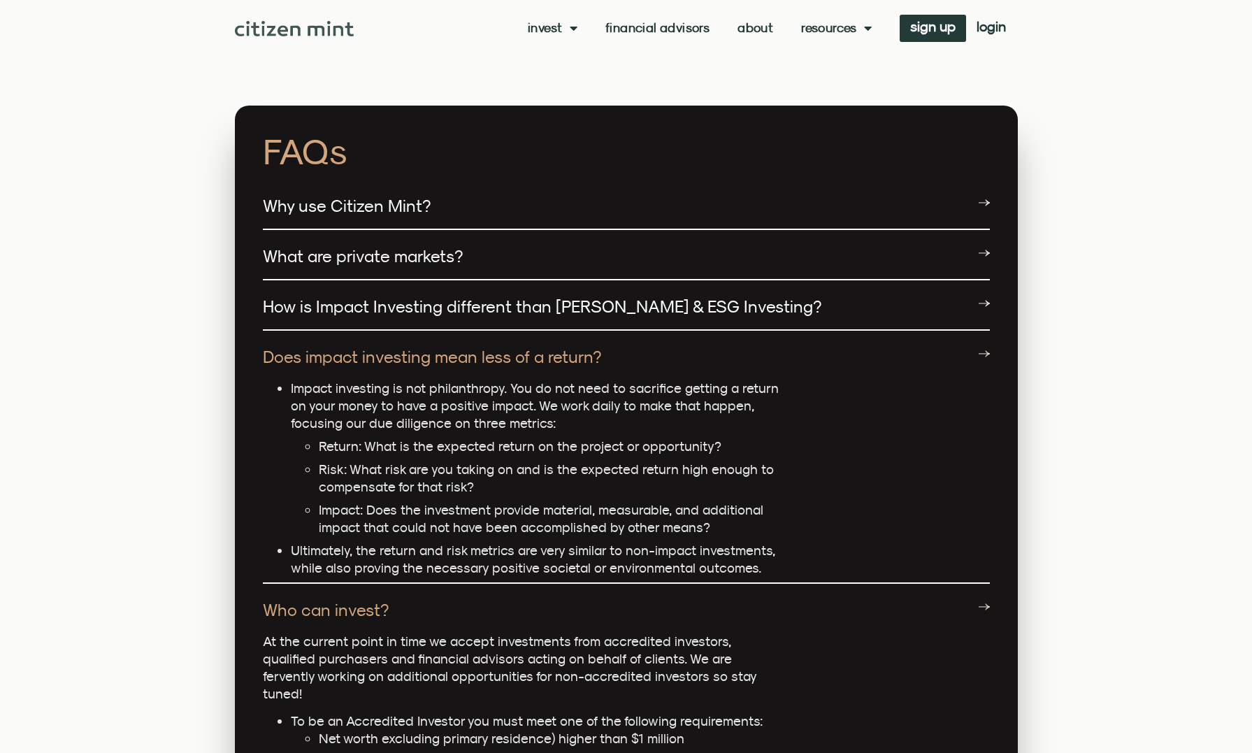
click at [489, 347] on link "Does impact investing mean less of a return?" at bounding box center [432, 357] width 338 height 20
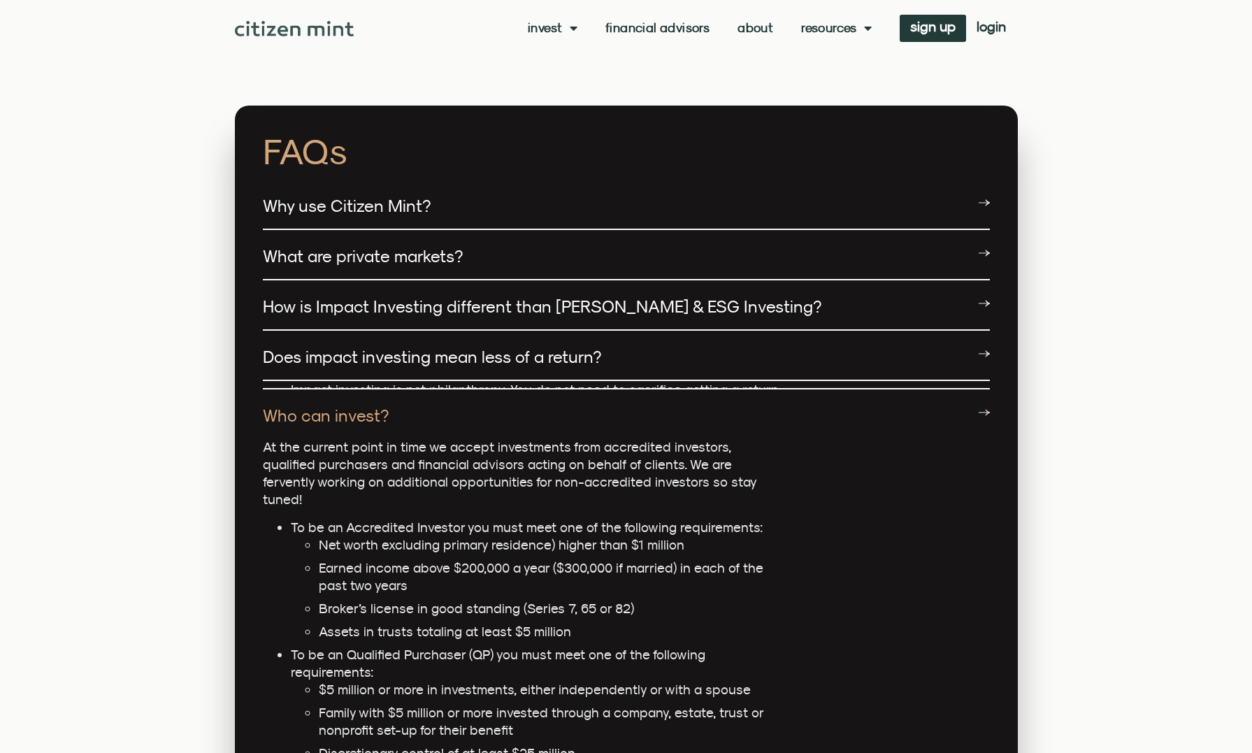
click at [482, 296] on link "How is Impact Investing different than SRI & ESG Investing?" at bounding box center [542, 306] width 559 height 20
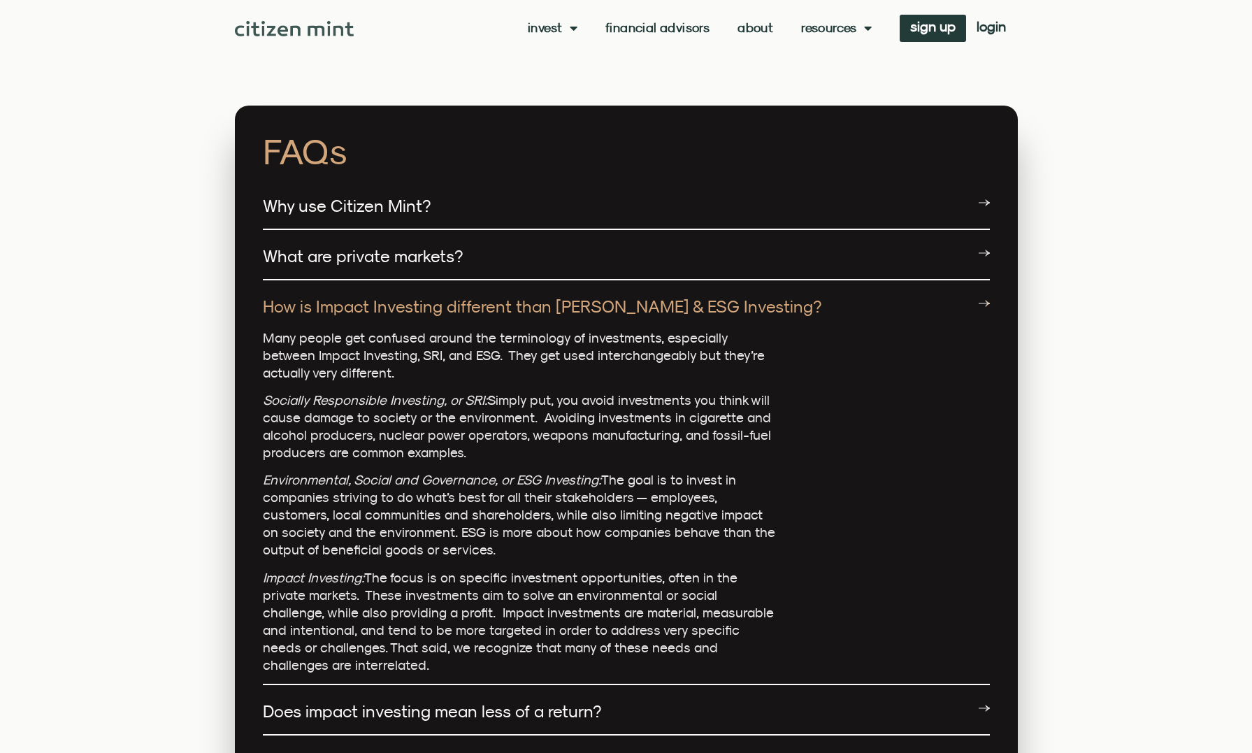
click at [482, 296] on link "How is Impact Investing different than SRI & ESG Investing?" at bounding box center [542, 306] width 559 height 20
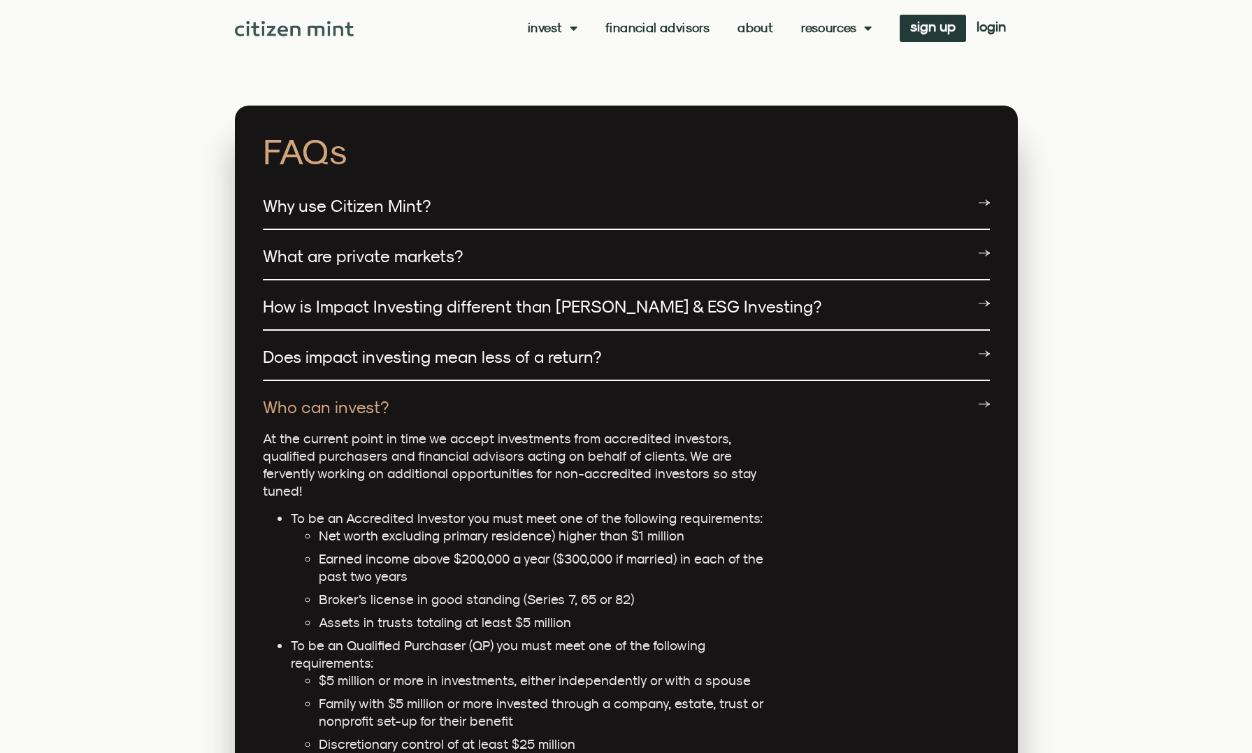
click at [443, 246] on link "What are private markets?" at bounding box center [363, 256] width 200 height 20
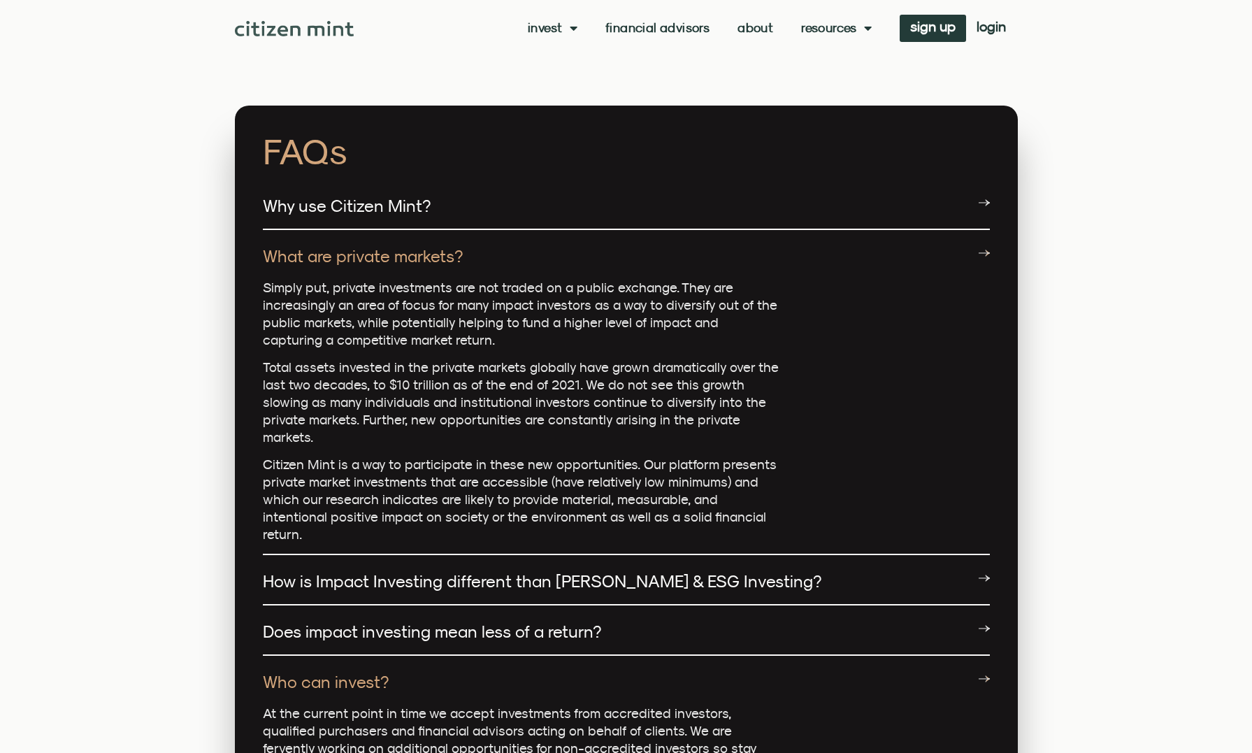
click at [443, 246] on link "What are private markets?" at bounding box center [363, 256] width 200 height 20
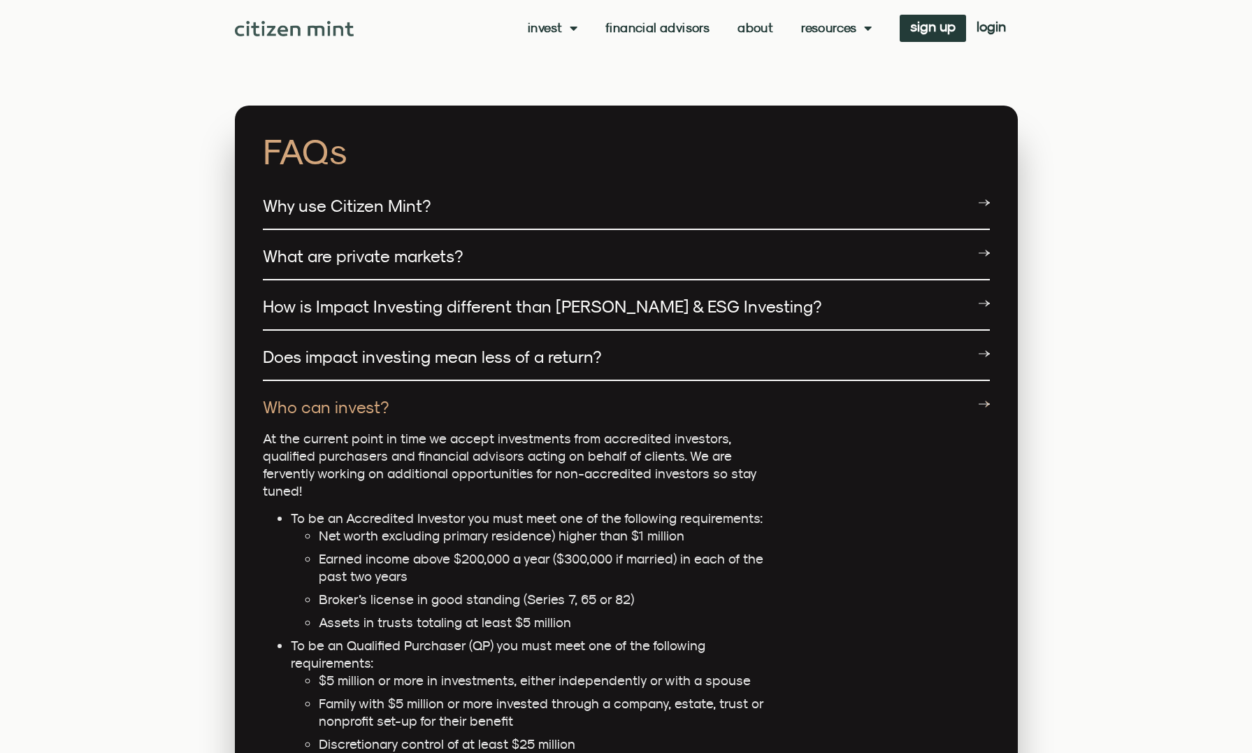
click at [443, 246] on link "What are private markets?" at bounding box center [363, 256] width 200 height 20
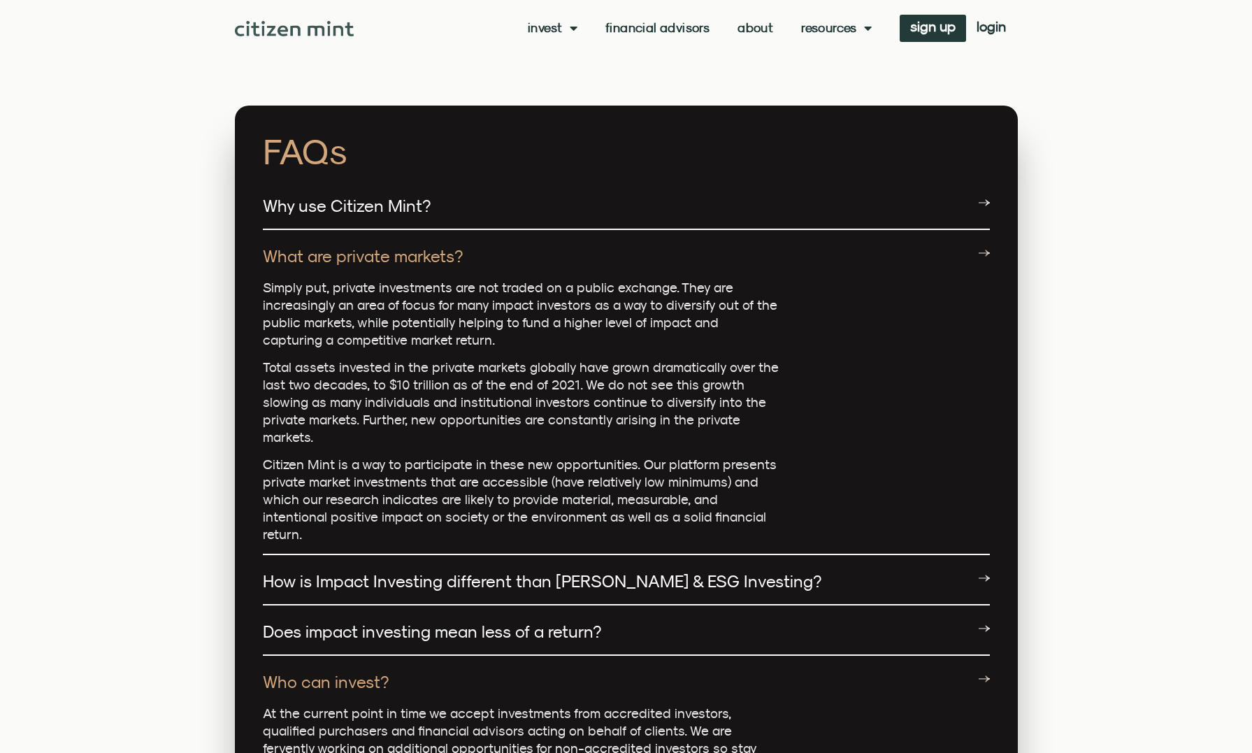
click at [442, 233] on div "What are private markets?" at bounding box center [626, 255] width 727 height 45
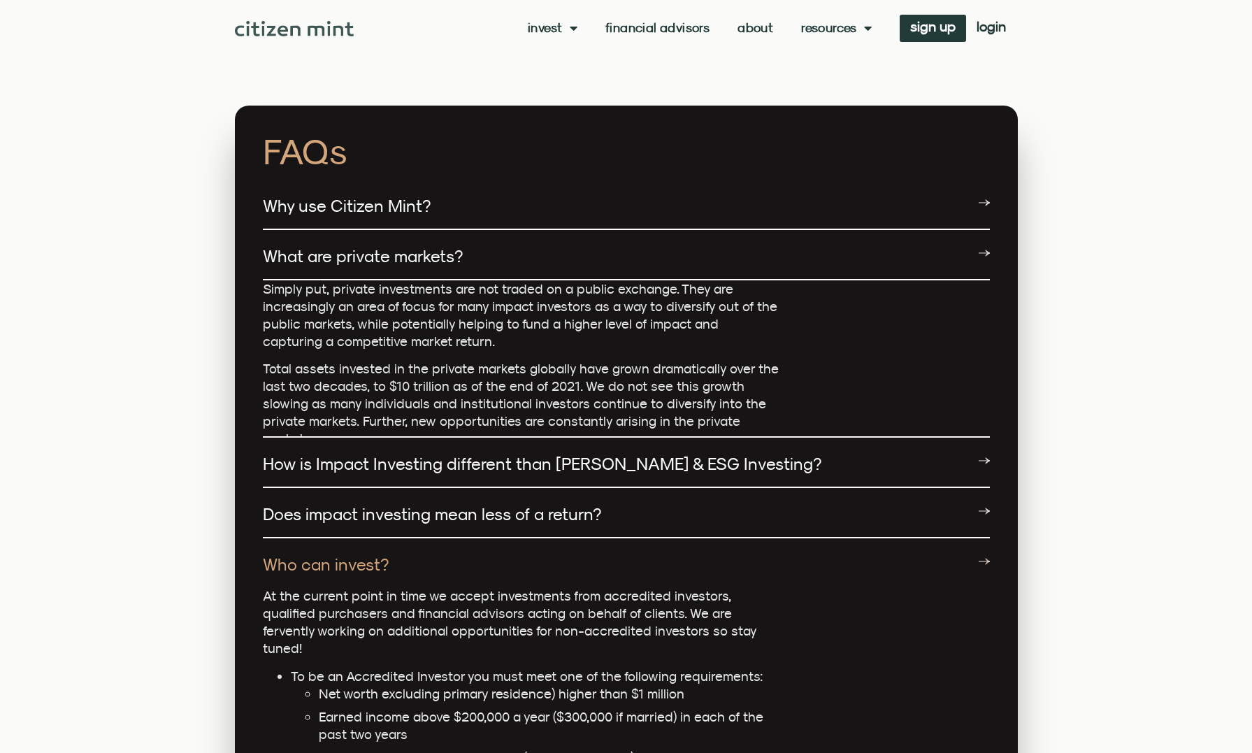
click at [429, 199] on div "Why use Citizen Mint?" at bounding box center [626, 206] width 727 height 47
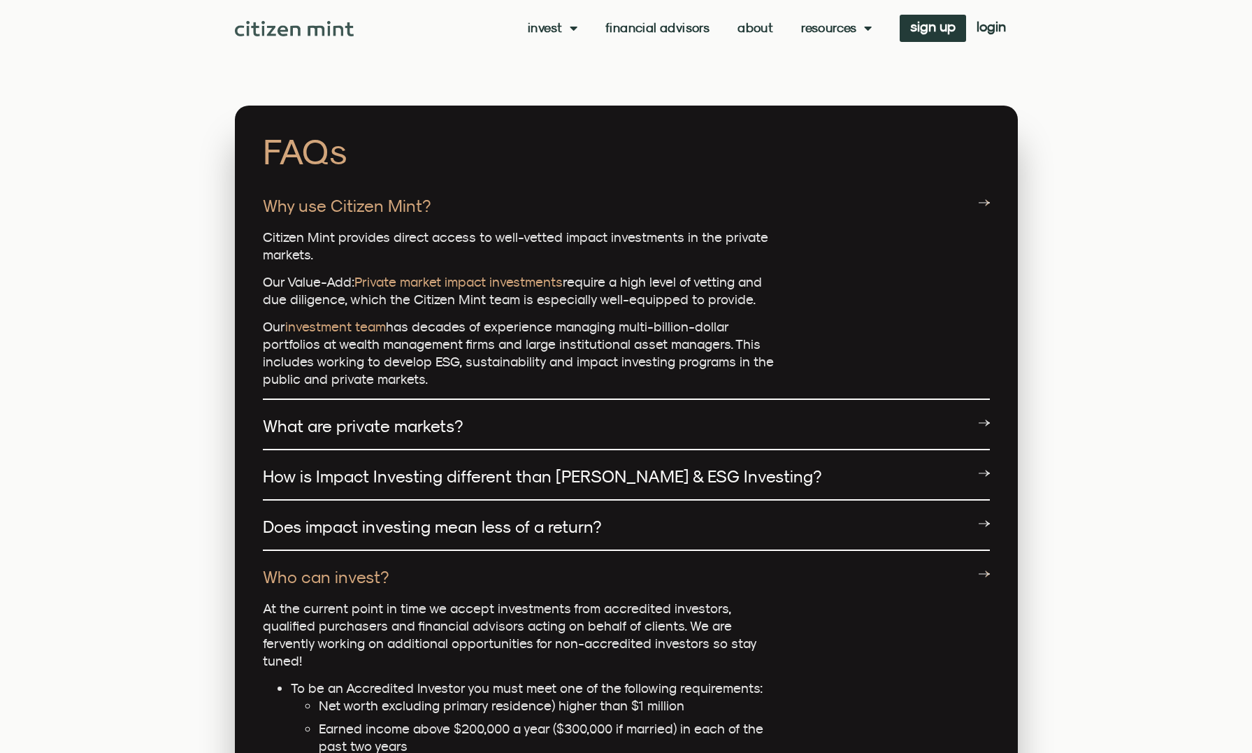
click at [979, 197] on icon at bounding box center [984, 202] width 11 height 11
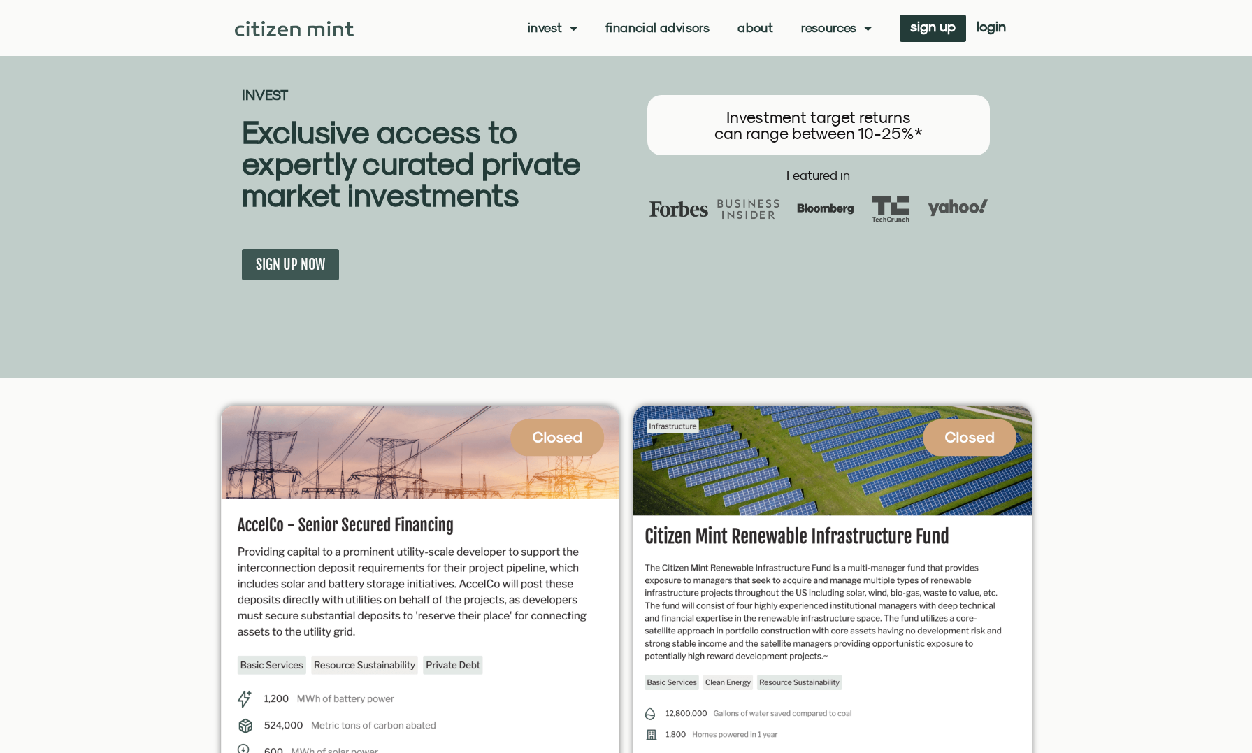
scroll to position [0, 0]
